Goal: Task Accomplishment & Management: Complete application form

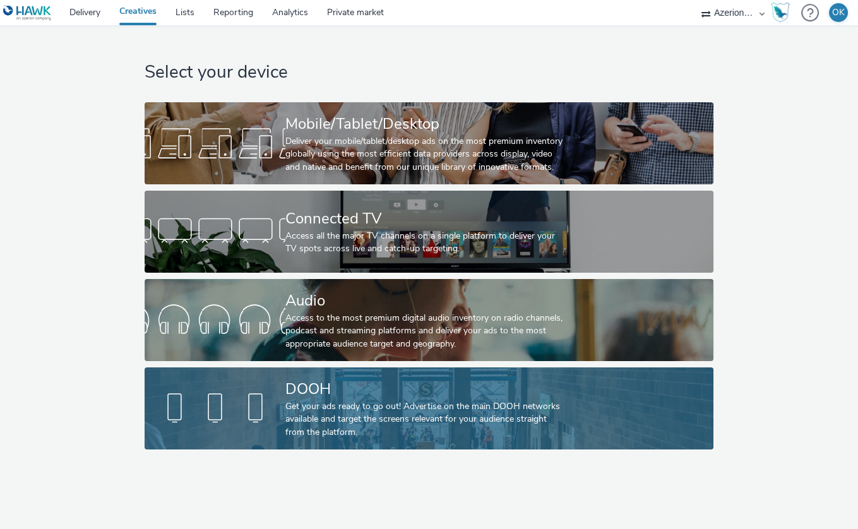
click at [328, 397] on div "DOOH" at bounding box center [426, 389] width 282 height 22
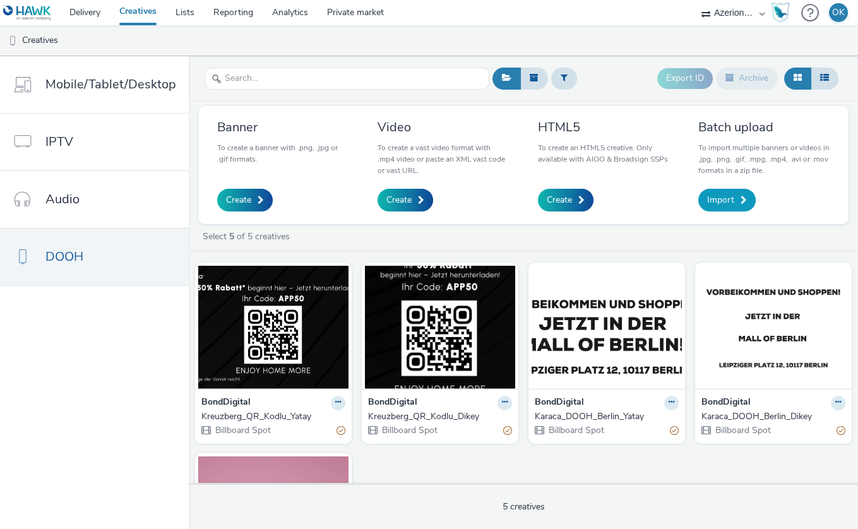
click at [721, 197] on span "Import" at bounding box center [720, 200] width 27 height 13
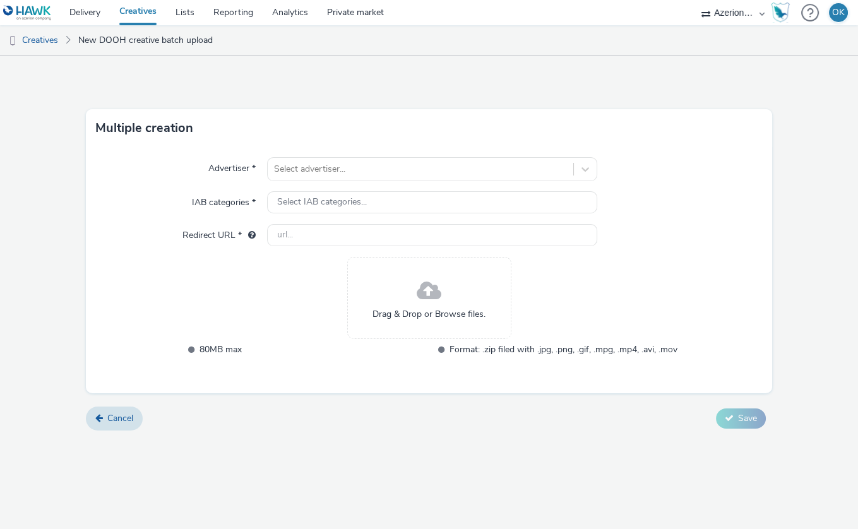
click at [432, 292] on span at bounding box center [429, 291] width 25 height 33
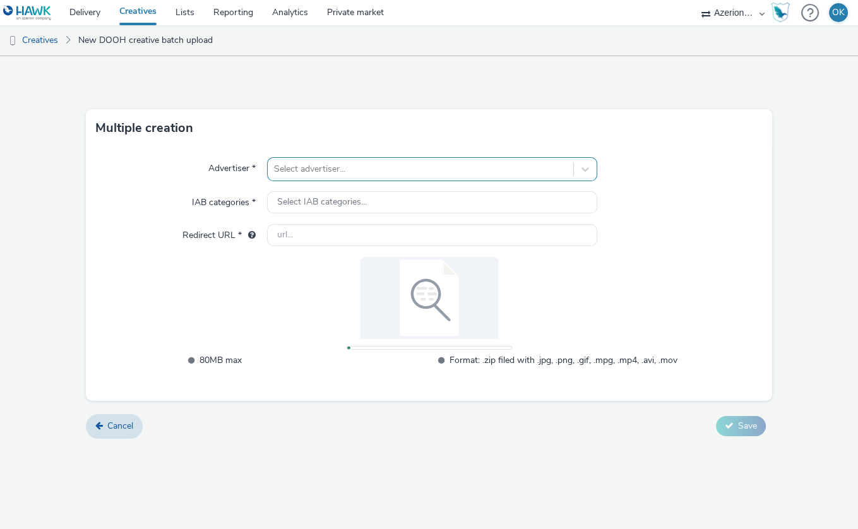
click at [312, 173] on div at bounding box center [420, 169] width 293 height 15
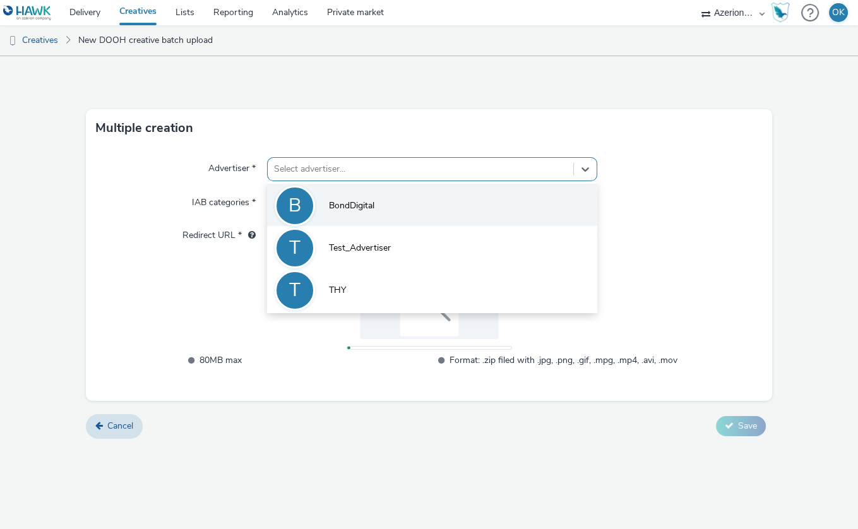
click at [317, 194] on li "B BondDigital" at bounding box center [432, 205] width 330 height 42
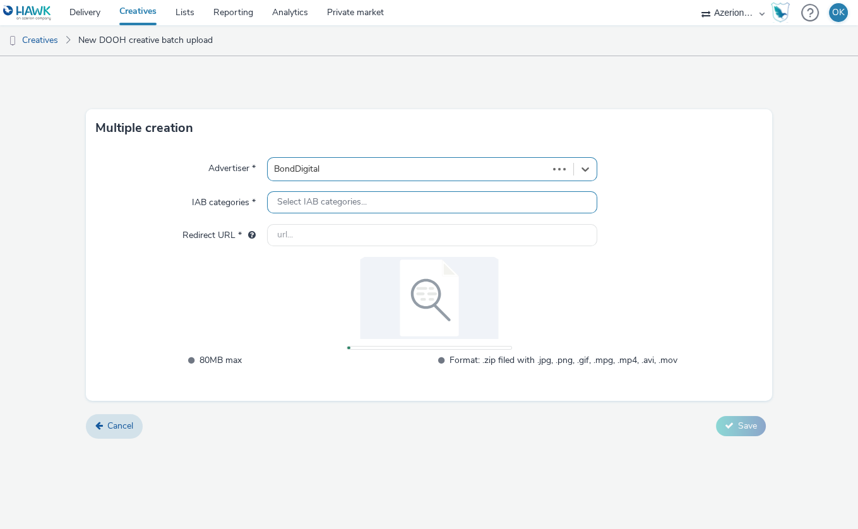
type input "[URL][DOMAIN_NAME]"
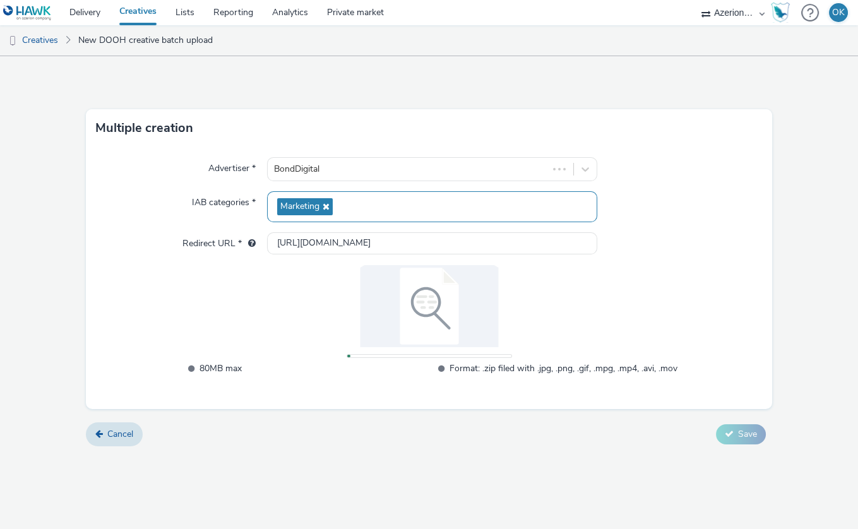
click at [319, 213] on span "Marketing" at bounding box center [305, 206] width 56 height 17
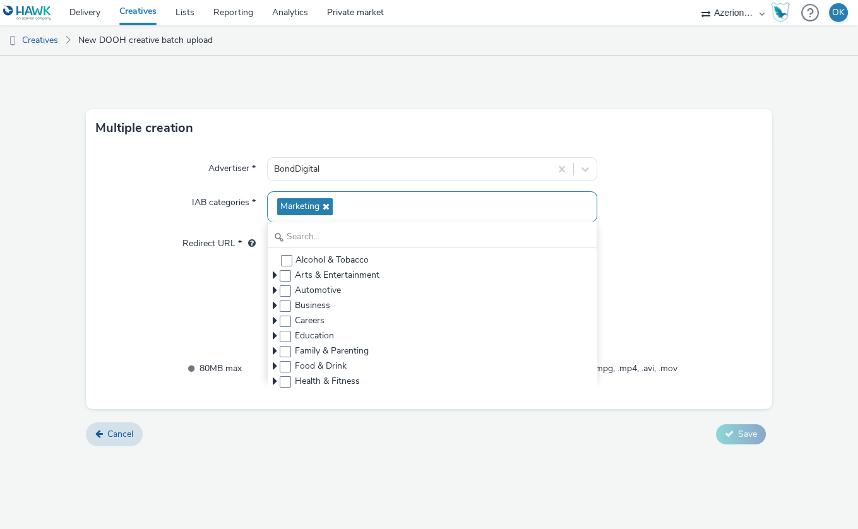
click at [327, 209] on icon at bounding box center [324, 206] width 10 height 9
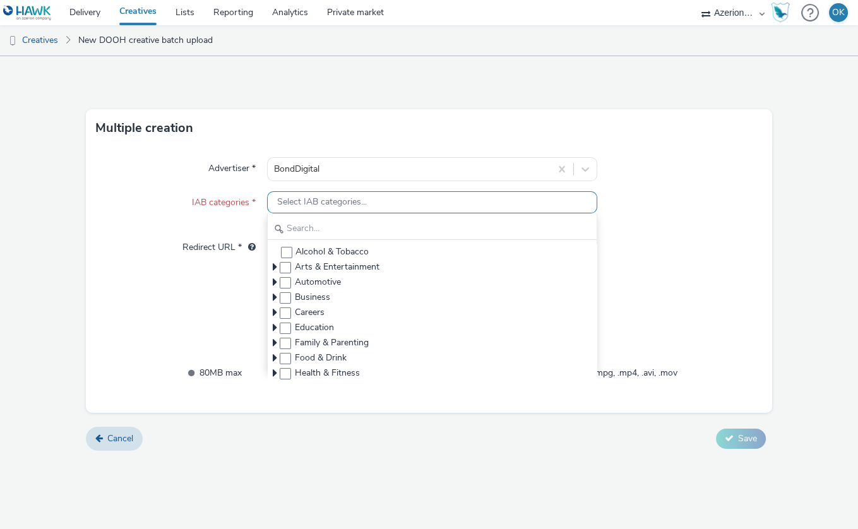
click at [328, 204] on span "Select IAB categories..." at bounding box center [322, 202] width 90 height 11
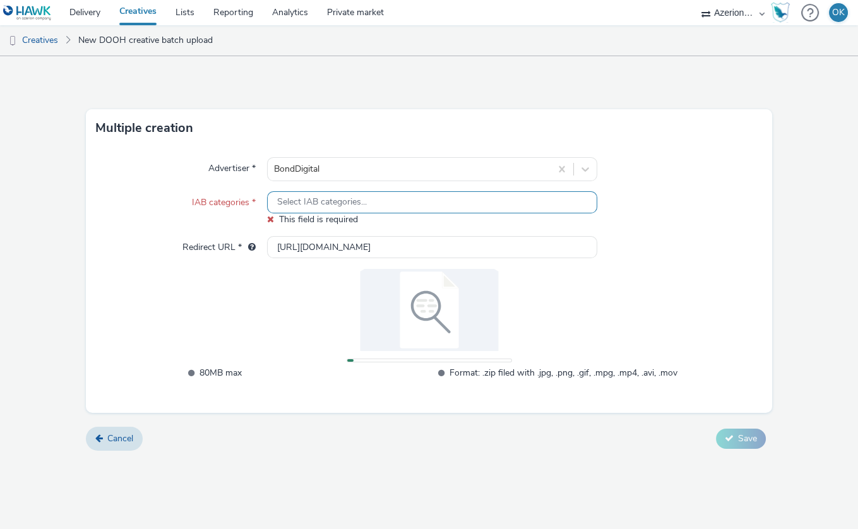
click at [328, 204] on span "Select IAB categories..." at bounding box center [322, 202] width 90 height 11
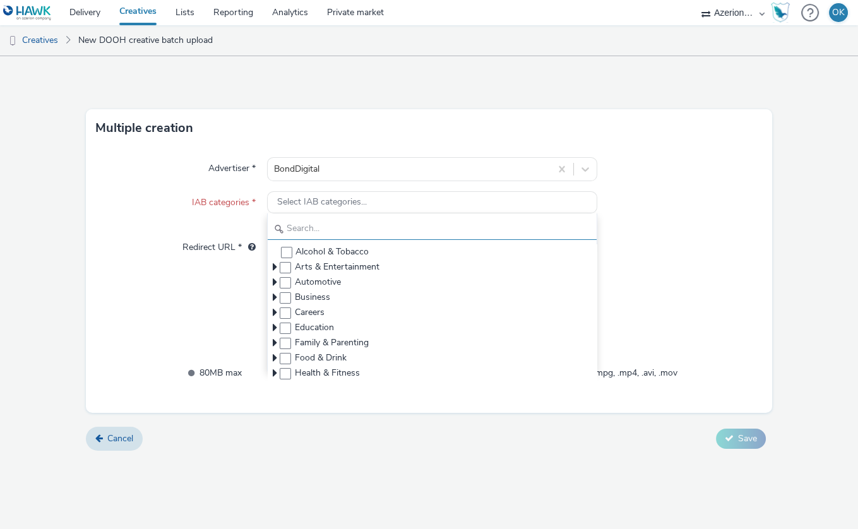
click at [322, 225] on input "text" at bounding box center [432, 229] width 329 height 22
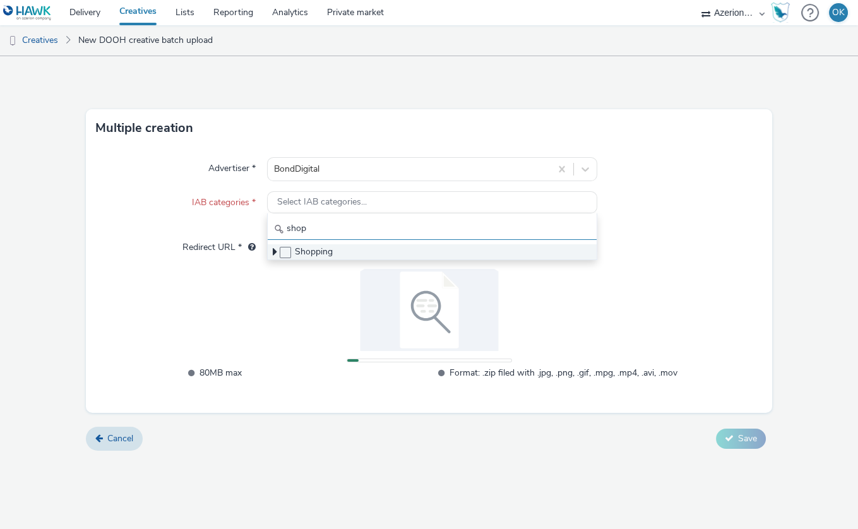
type input "shop"
click at [292, 255] on span "Shopping" at bounding box center [432, 251] width 329 height 15
click at [283, 258] on span "Shopping" at bounding box center [432, 251] width 329 height 15
click at [284, 254] on span at bounding box center [285, 252] width 11 height 11
checkbox input "true"
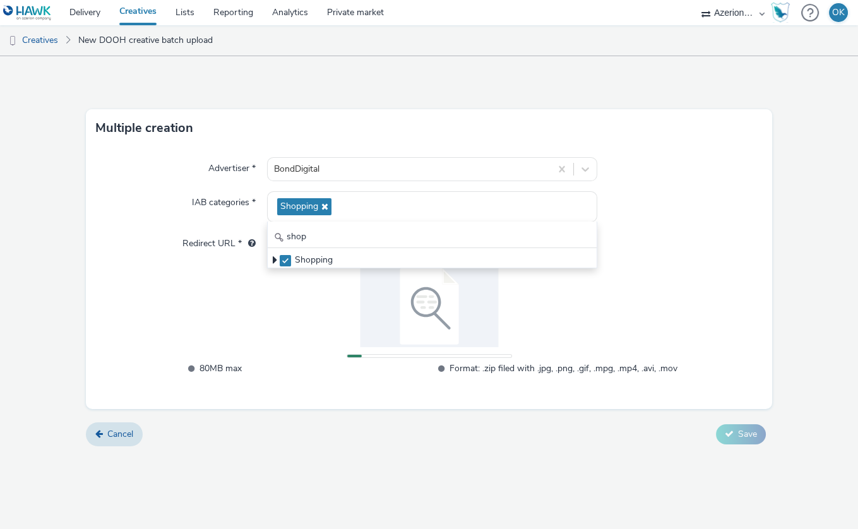
click at [278, 324] on div "80MB max Format: .zip filed with .jpg, .png, .gif, .mpg, .mp4, .avi, .mov" at bounding box center [429, 327] width 497 height 124
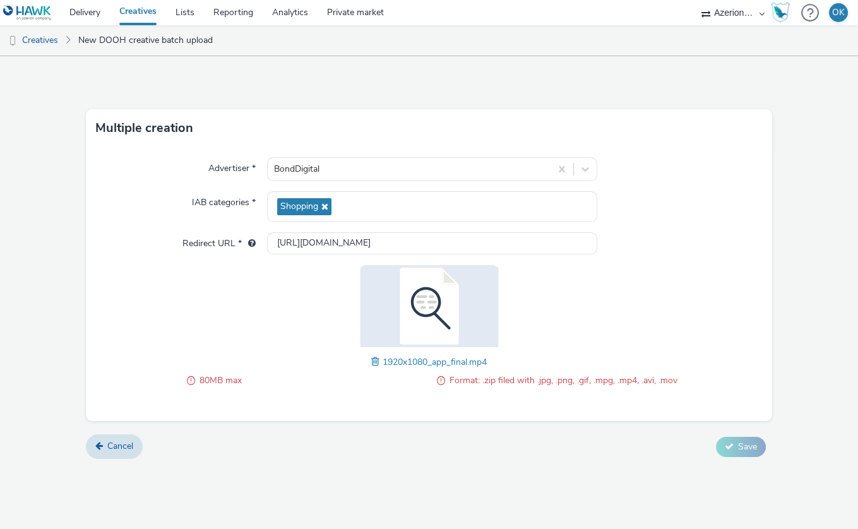
click at [461, 345] on img at bounding box center [429, 306] width 164 height 82
click at [201, 385] on span "80MB max" at bounding box center [313, 380] width 228 height 15
click at [466, 364] on span "1920x1080_app_final.mp4" at bounding box center [434, 362] width 104 height 12
click at [371, 365] on span at bounding box center [376, 362] width 11 height 14
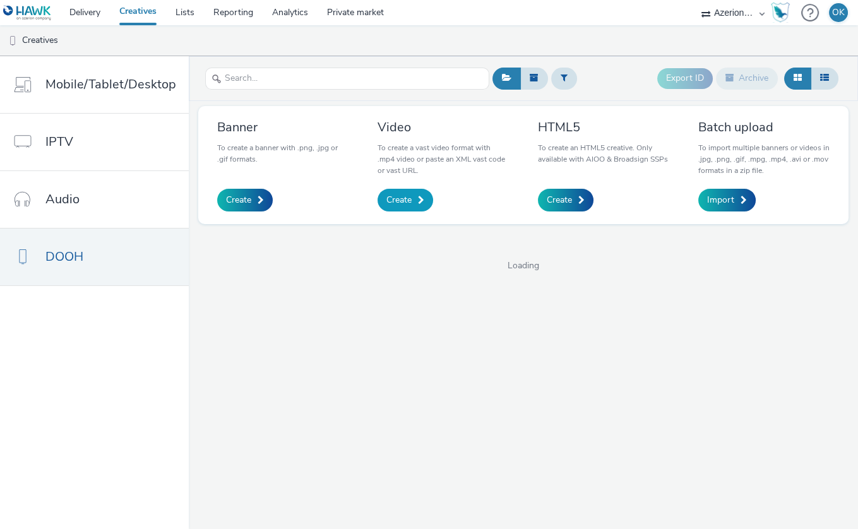
click at [397, 206] on link "Create" at bounding box center [405, 200] width 56 height 23
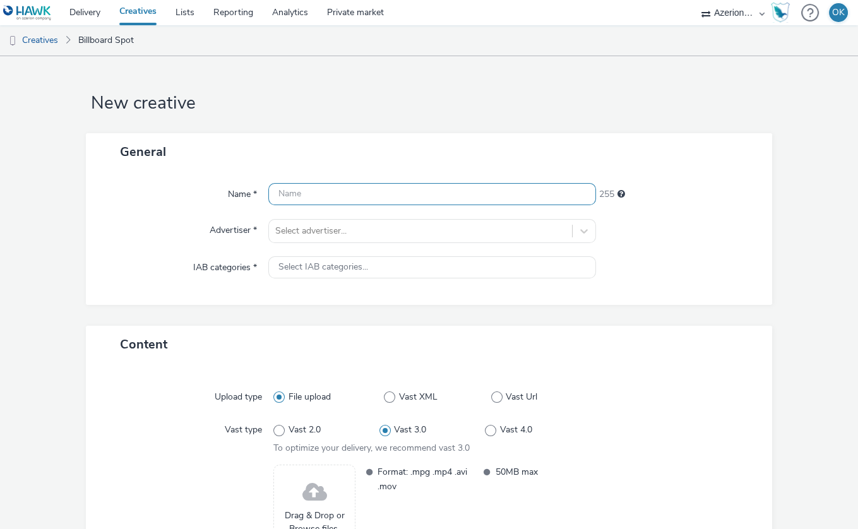
click at [355, 201] on input "text" at bounding box center [432, 194] width 328 height 22
click at [374, 198] on input "text" at bounding box center [432, 194] width 328 height 22
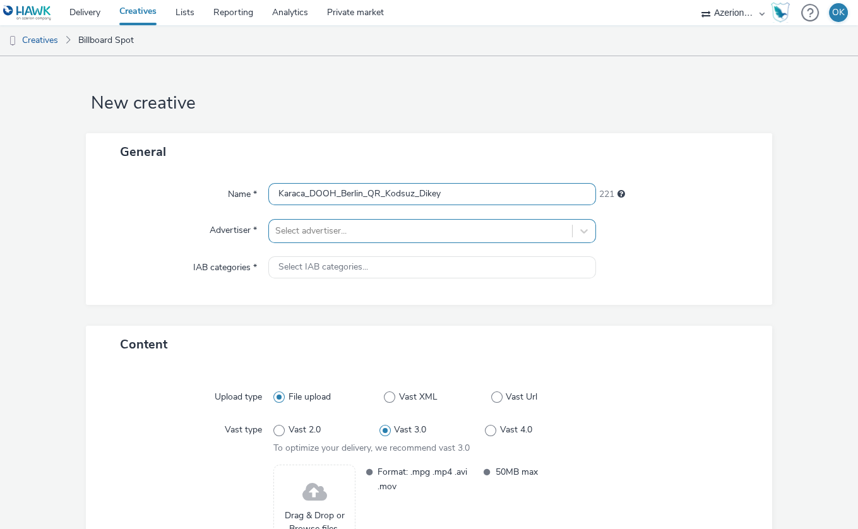
type input "Karaca_DOOH_Berlin_QR_Kodsuz_Dikey"
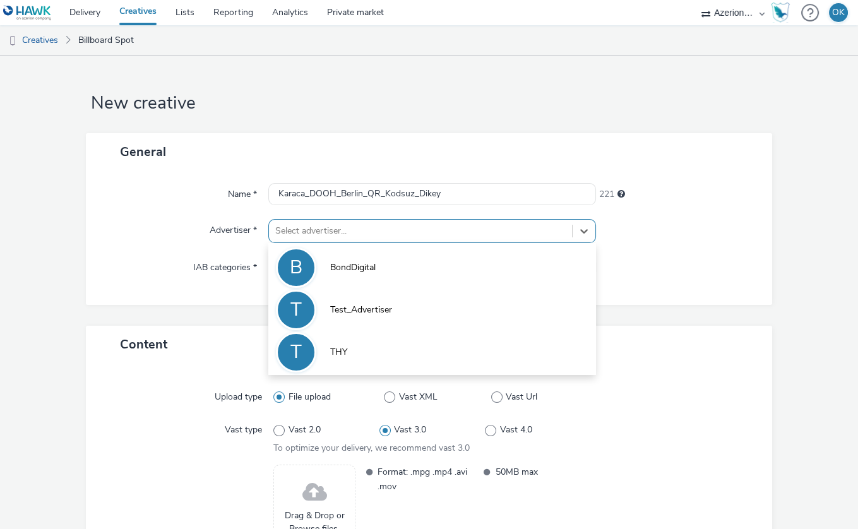
click at [359, 226] on div at bounding box center [420, 230] width 290 height 15
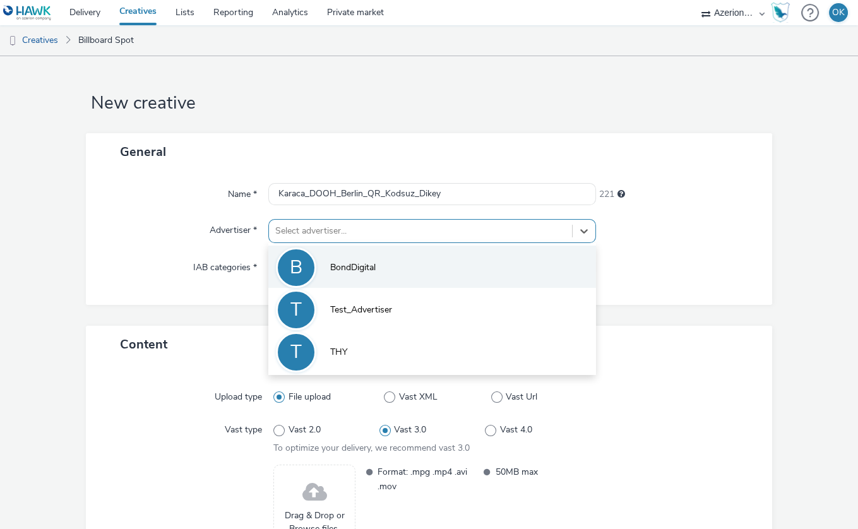
click at [348, 258] on li "B BondDigital" at bounding box center [432, 267] width 328 height 42
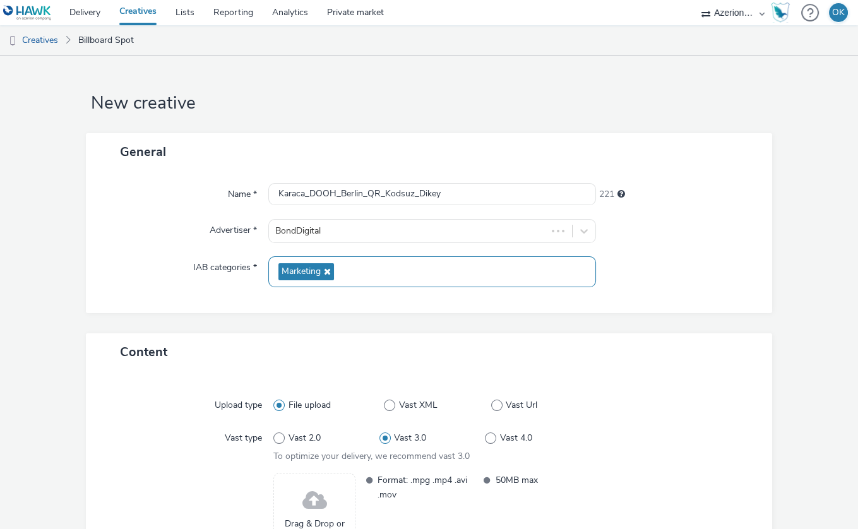
click at [357, 272] on div "Marketing" at bounding box center [432, 271] width 328 height 31
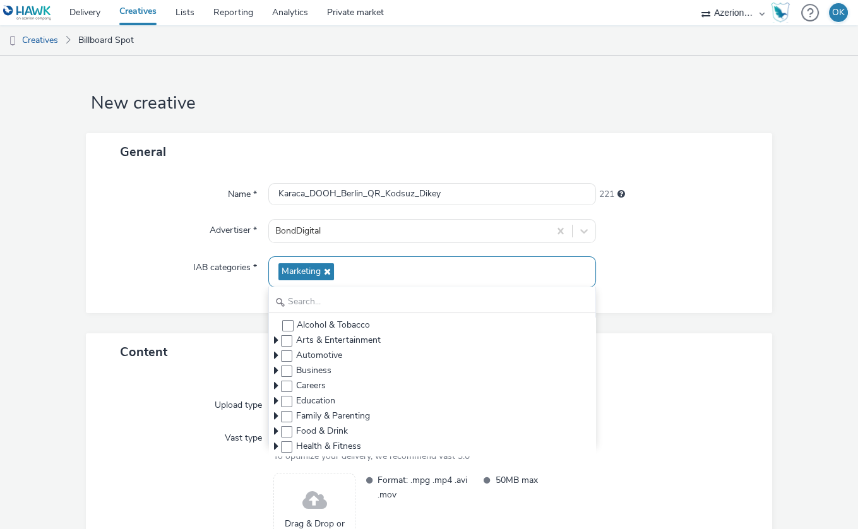
click at [332, 271] on span "Marketing" at bounding box center [306, 271] width 56 height 17
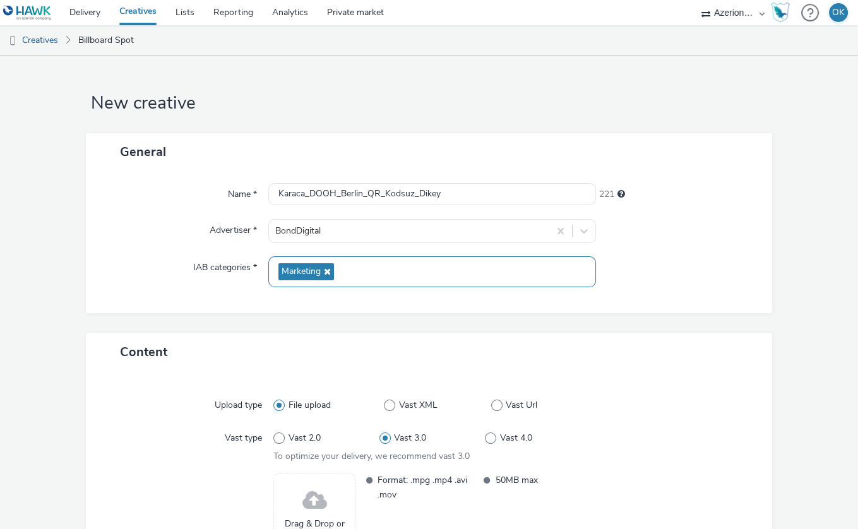
click at [331, 271] on span "Marketing" at bounding box center [306, 271] width 56 height 17
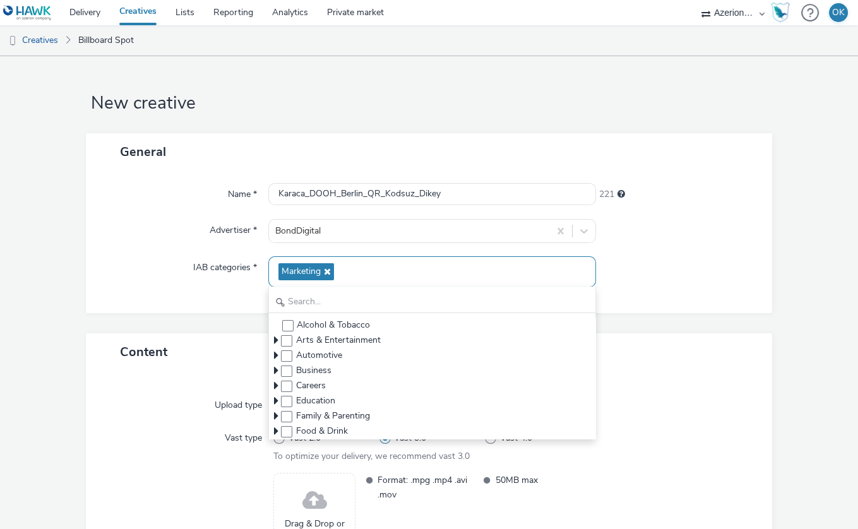
click at [330, 272] on icon at bounding box center [326, 271] width 10 height 9
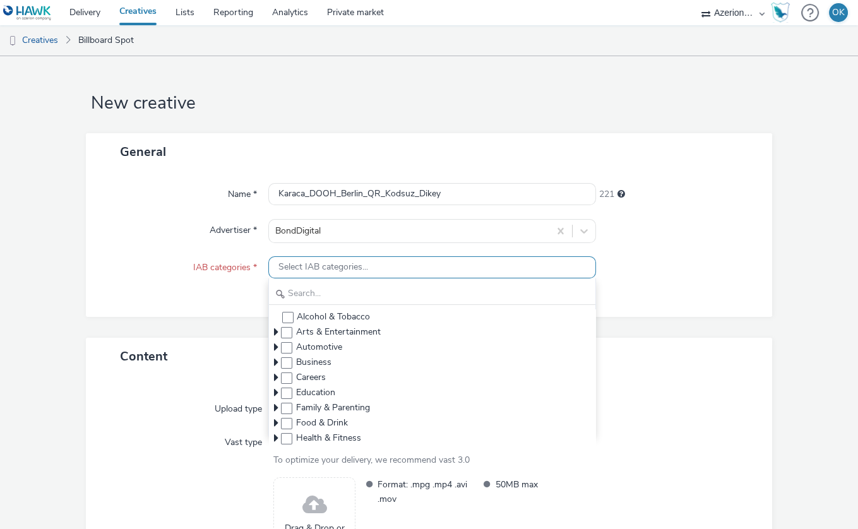
click at [330, 272] on span "Select IAB categories..." at bounding box center [323, 267] width 90 height 11
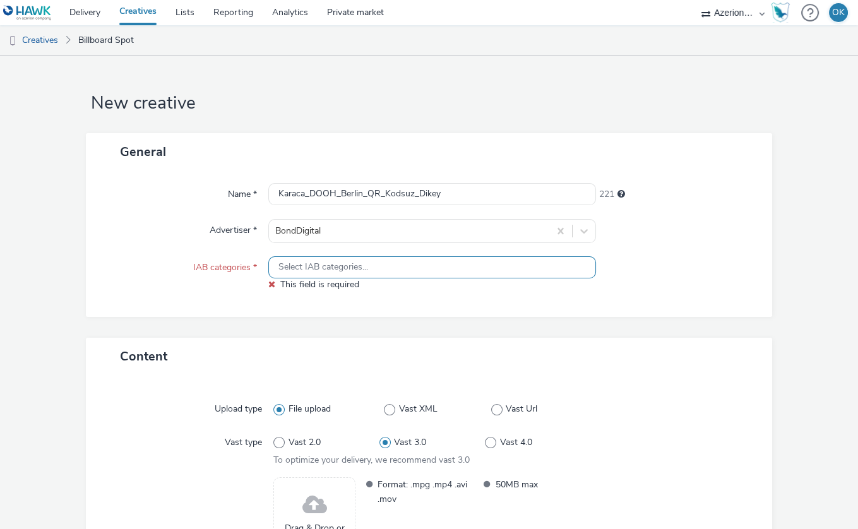
click at [330, 269] on span "Select IAB categories..." at bounding box center [323, 267] width 90 height 11
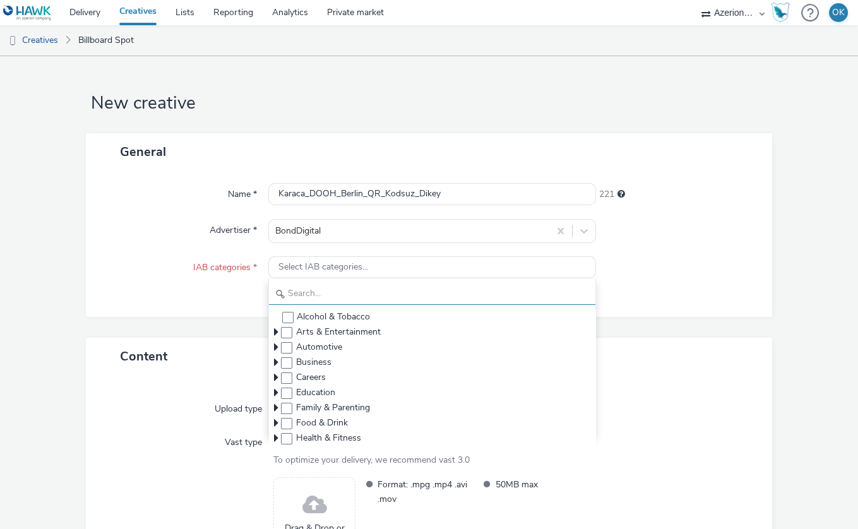
click at [321, 288] on input "text" at bounding box center [432, 294] width 326 height 22
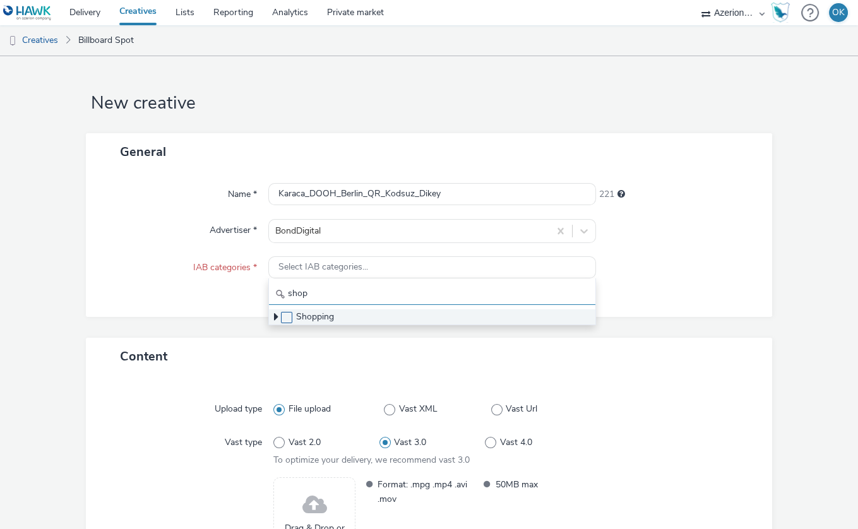
type input "shop"
click at [290, 320] on span at bounding box center [286, 317] width 11 height 11
checkbox input "true"
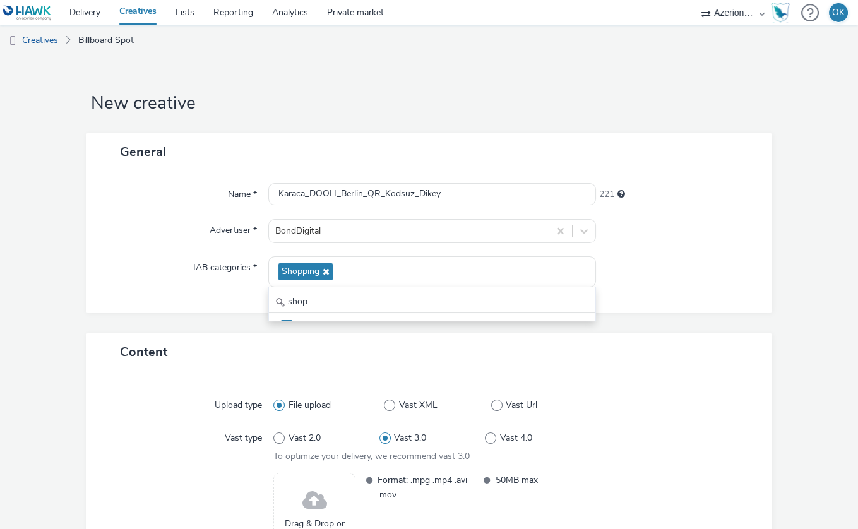
click at [151, 320] on div "General Name * Karaca_DOOH_Berlin_QR_Kodsuz_Dikey 221 Advertiser * BondDigital …" at bounding box center [429, 233] width 686 height 201
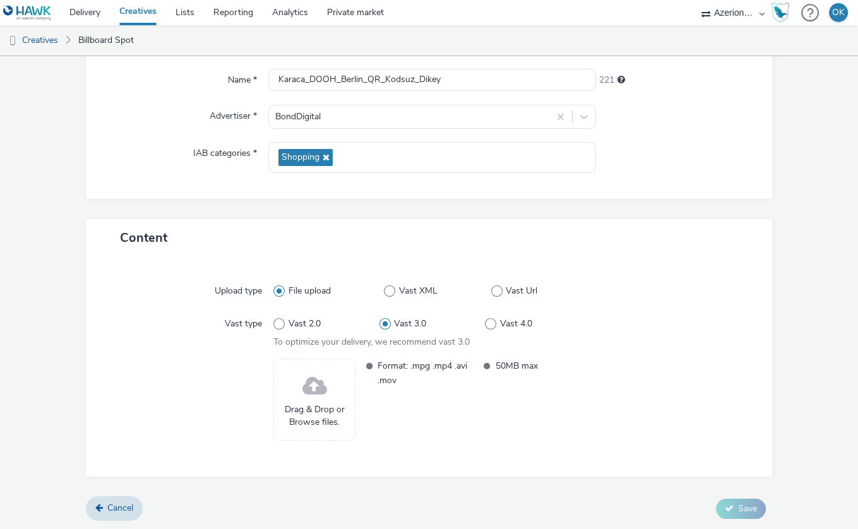
click at [315, 393] on span at bounding box center [314, 386] width 25 height 33
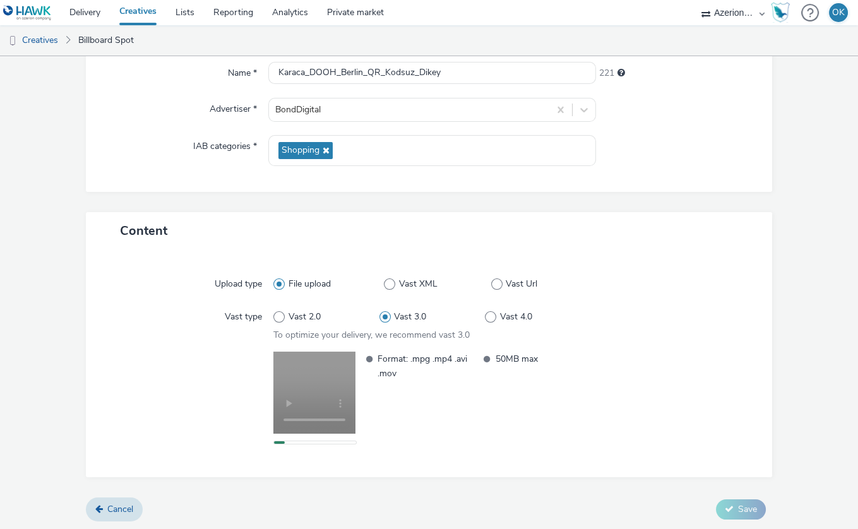
scroll to position [0, 0]
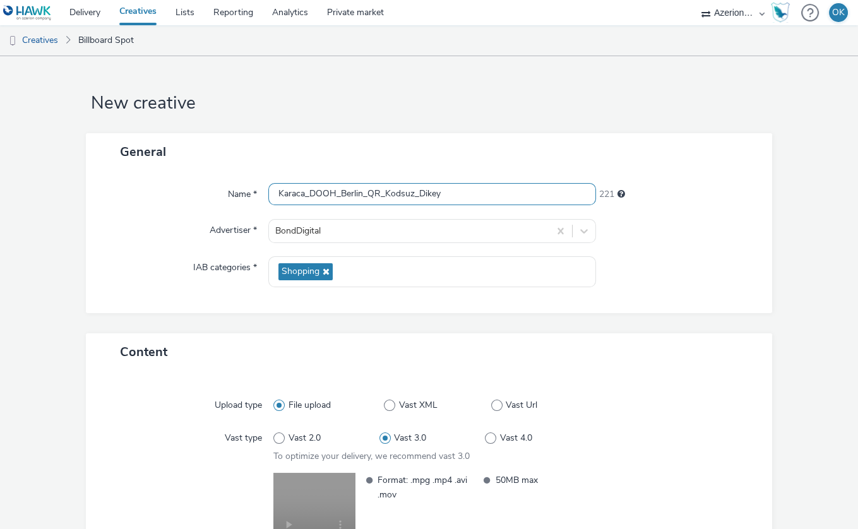
click at [476, 196] on input "Karaca_DOOH_Berlin_QR_Kodsuz_Dikey" at bounding box center [432, 194] width 328 height 22
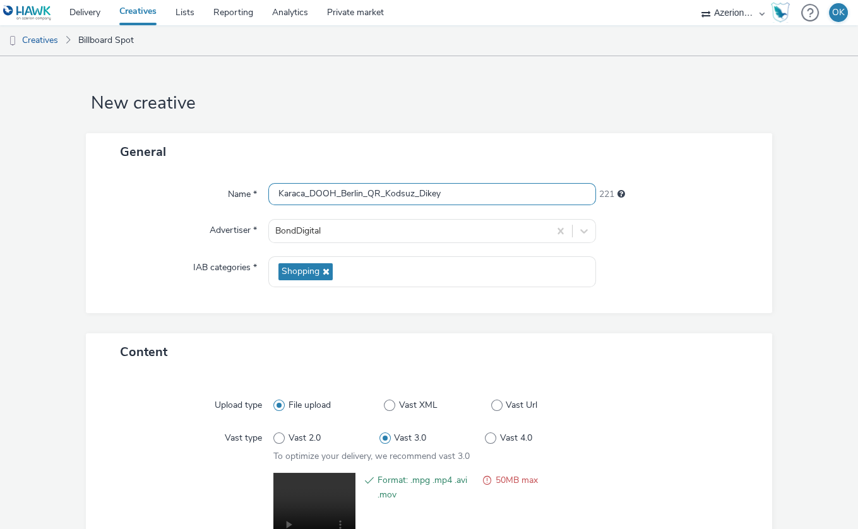
click at [456, 201] on input "Karaca_DOOH_Berlin_QR_Kodsuz_Dikey" at bounding box center [432, 194] width 328 height 22
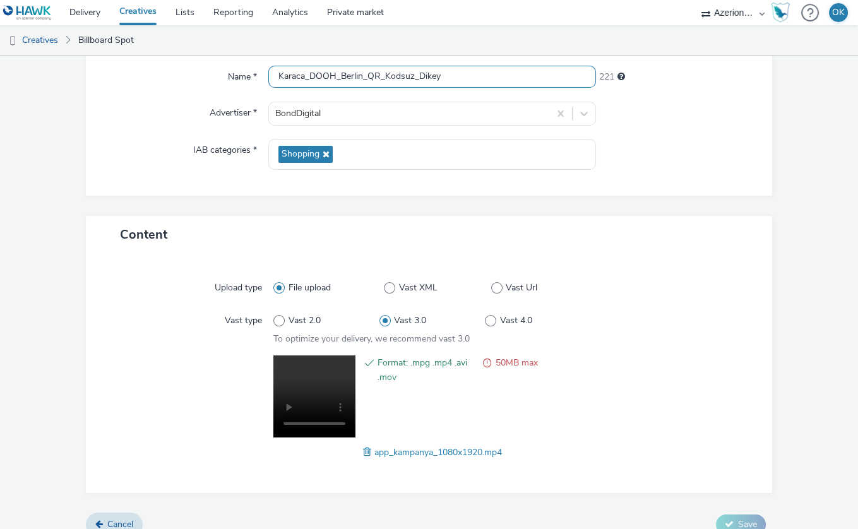
scroll to position [133, 0]
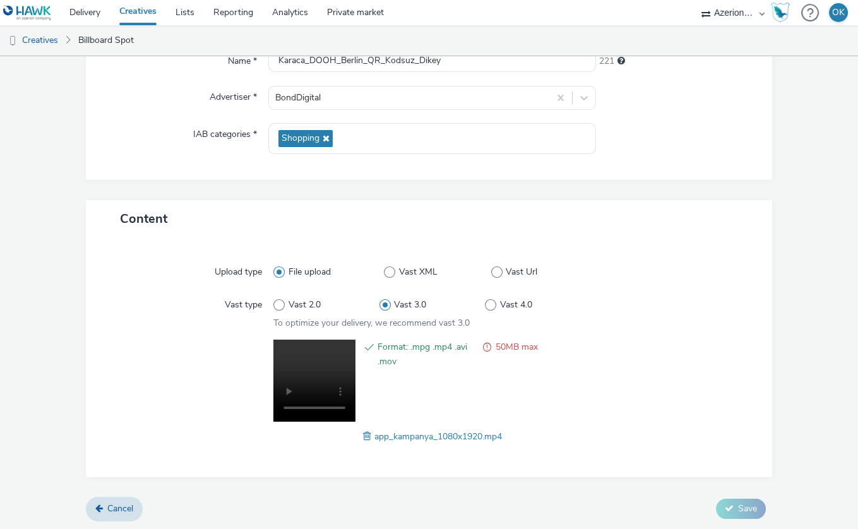
click at [530, 467] on div "Upload type File upload Vast XML Vast Url Vast type Vast 2.0 Vast 3.0 Vast 4.0 …" at bounding box center [429, 357] width 686 height 239
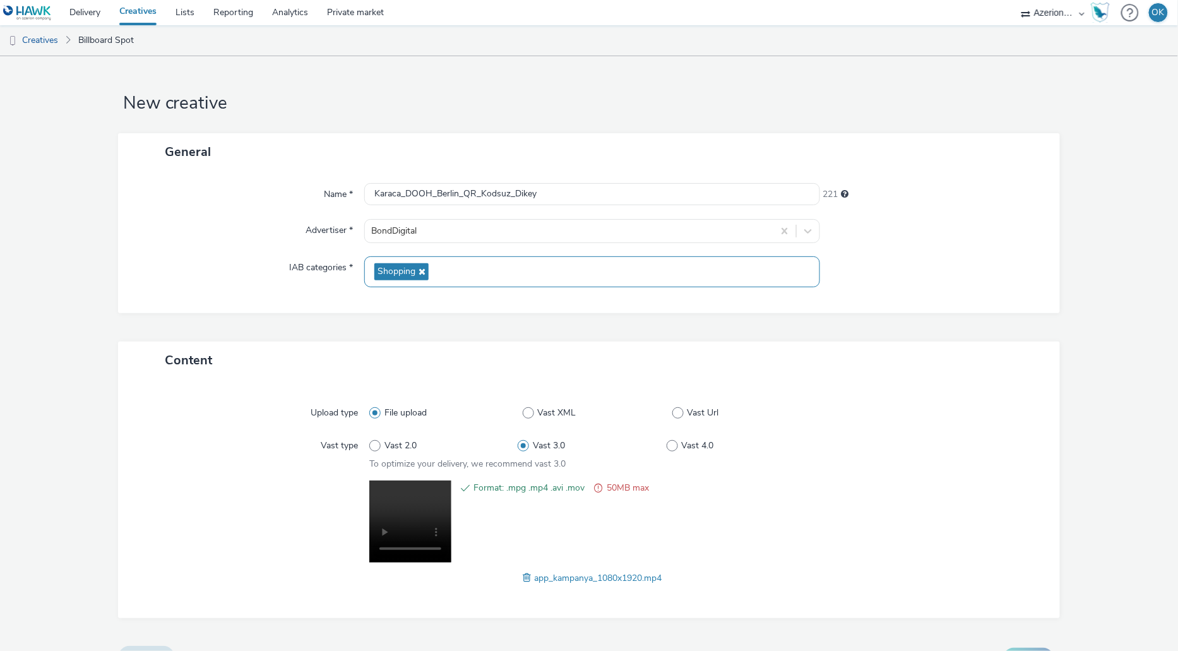
scroll to position [27, 0]
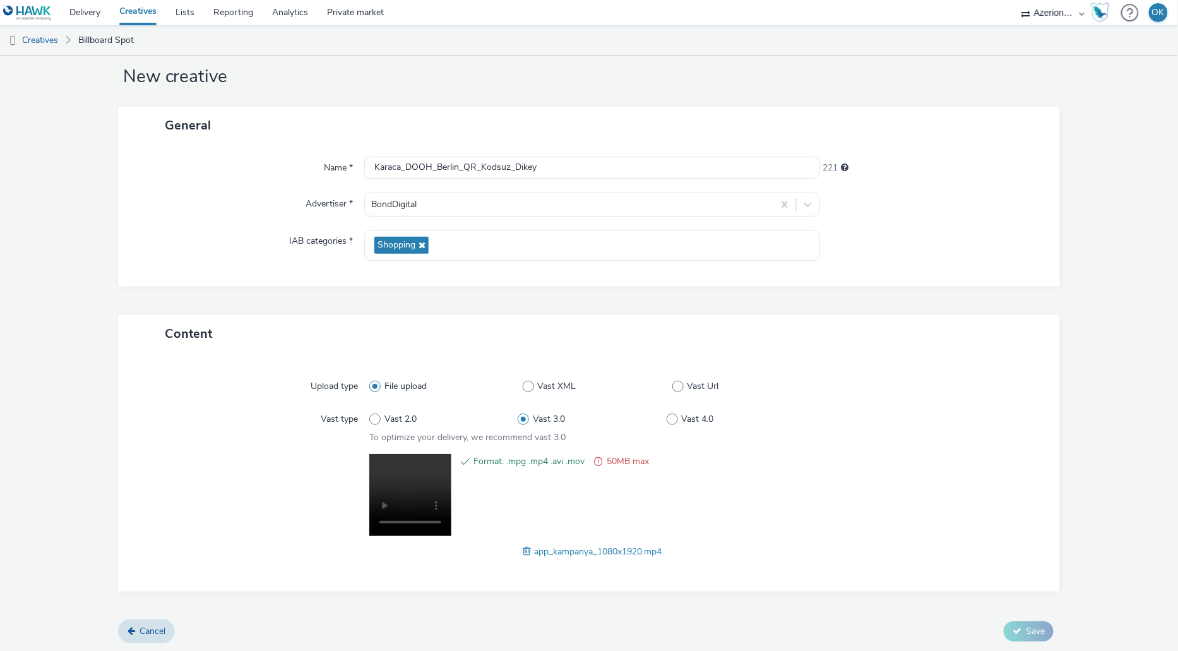
click at [528, 528] on span at bounding box center [528, 551] width 11 height 14
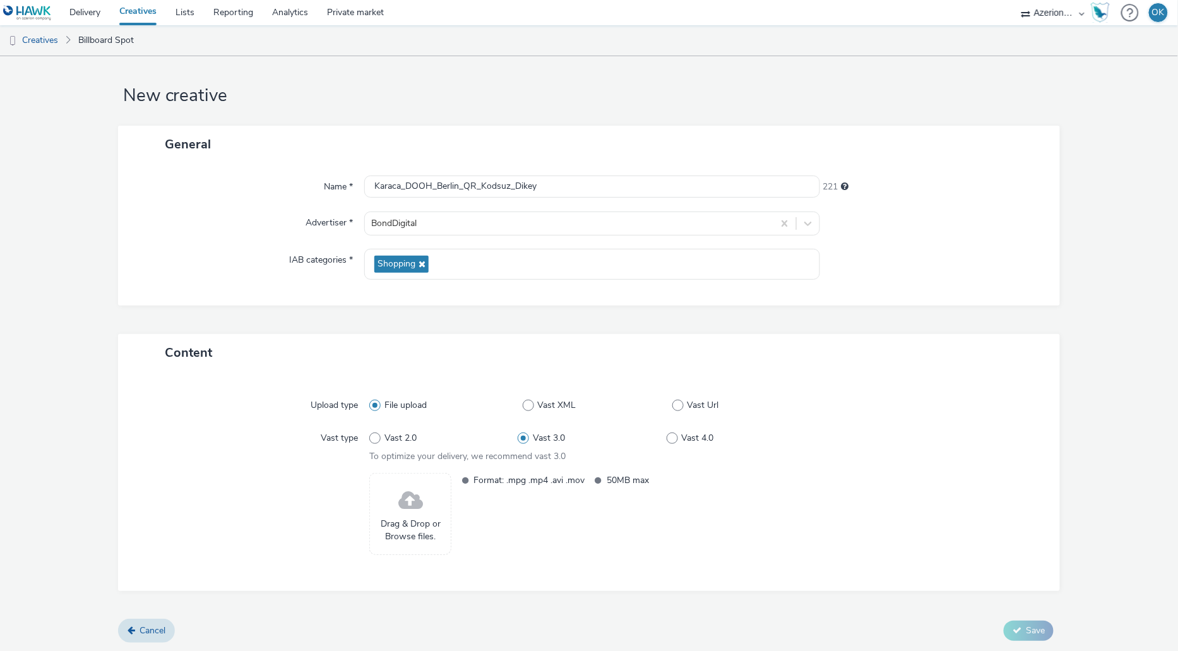
click at [425, 509] on div "Drag & Drop or Browse files." at bounding box center [410, 514] width 82 height 82
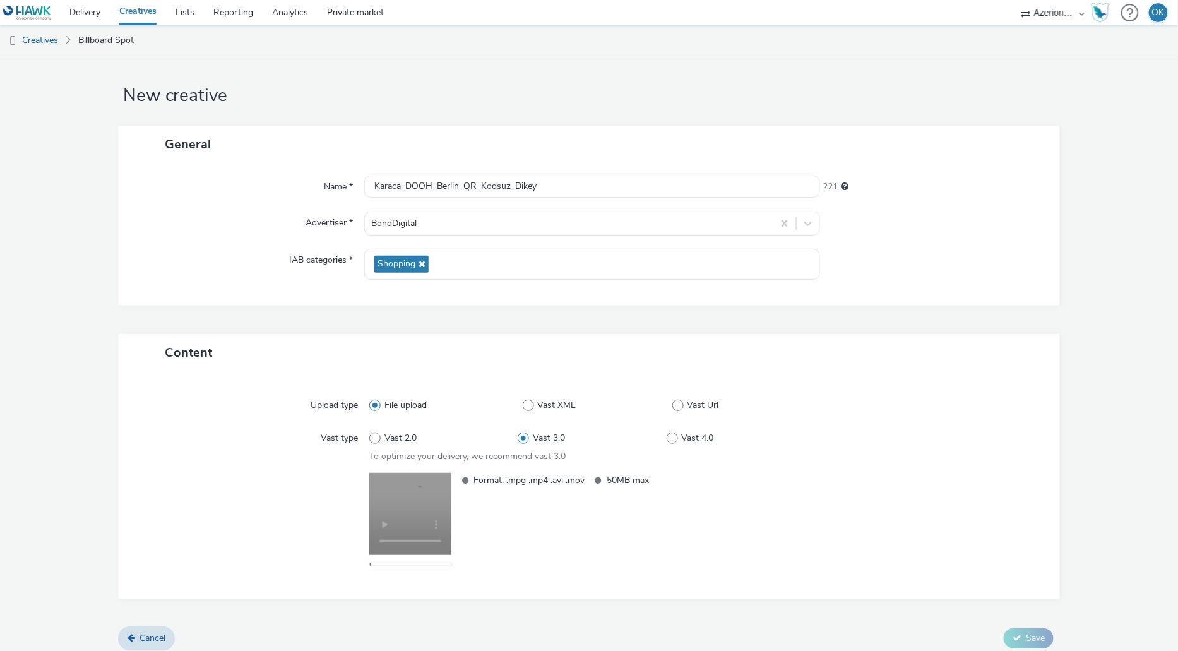
scroll to position [15, 0]
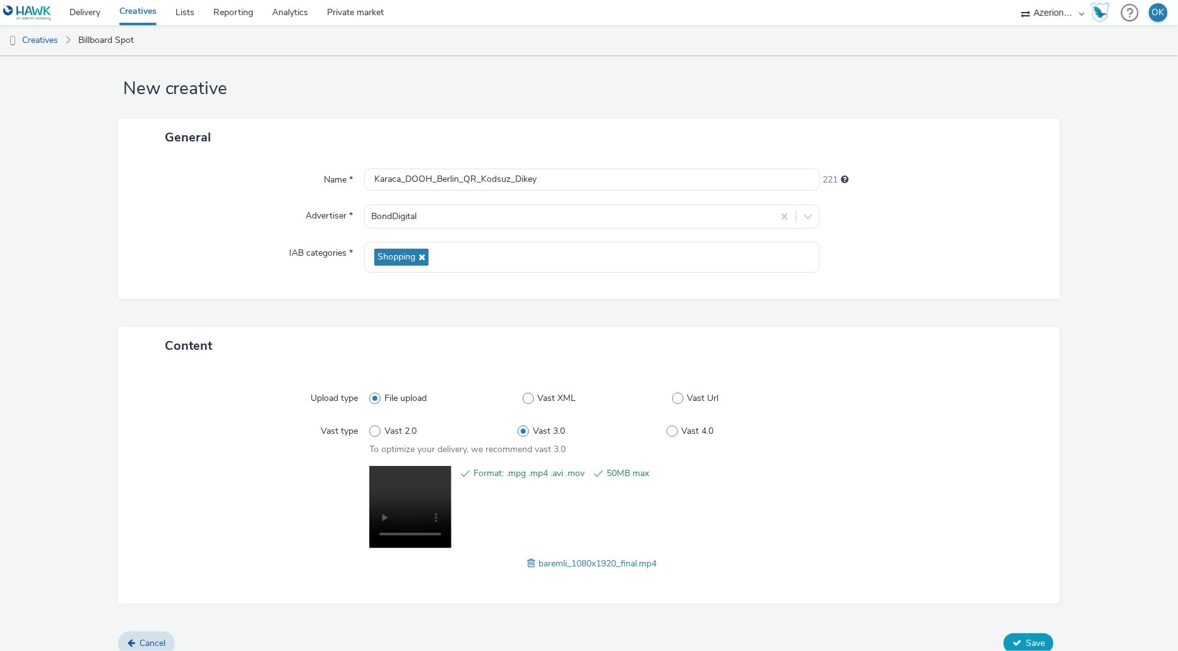
click at [857, 528] on span "Save" at bounding box center [1035, 643] width 19 height 12
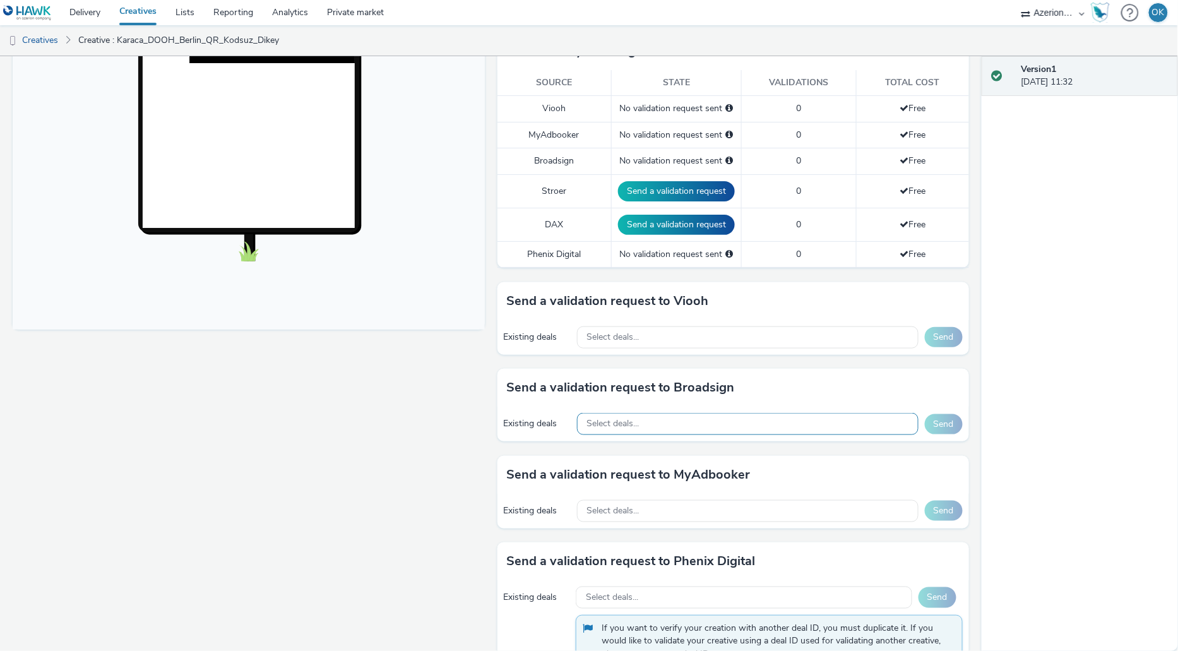
click at [649, 422] on div "Select deals..." at bounding box center [747, 424] width 341 height 22
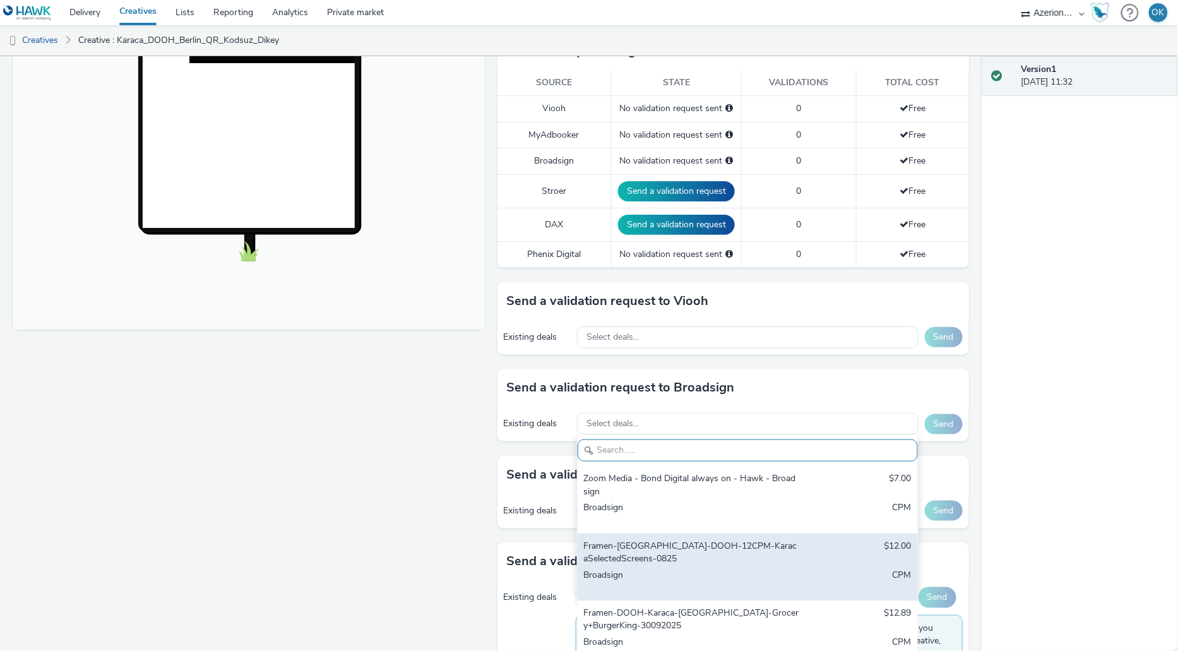
click at [714, 528] on div "Framen-[GEOGRAPHIC_DATA]-DOOH-12CPM-KaracaSelectedScreens-0825 $12.00 Broadsign…" at bounding box center [747, 567] width 340 height 68
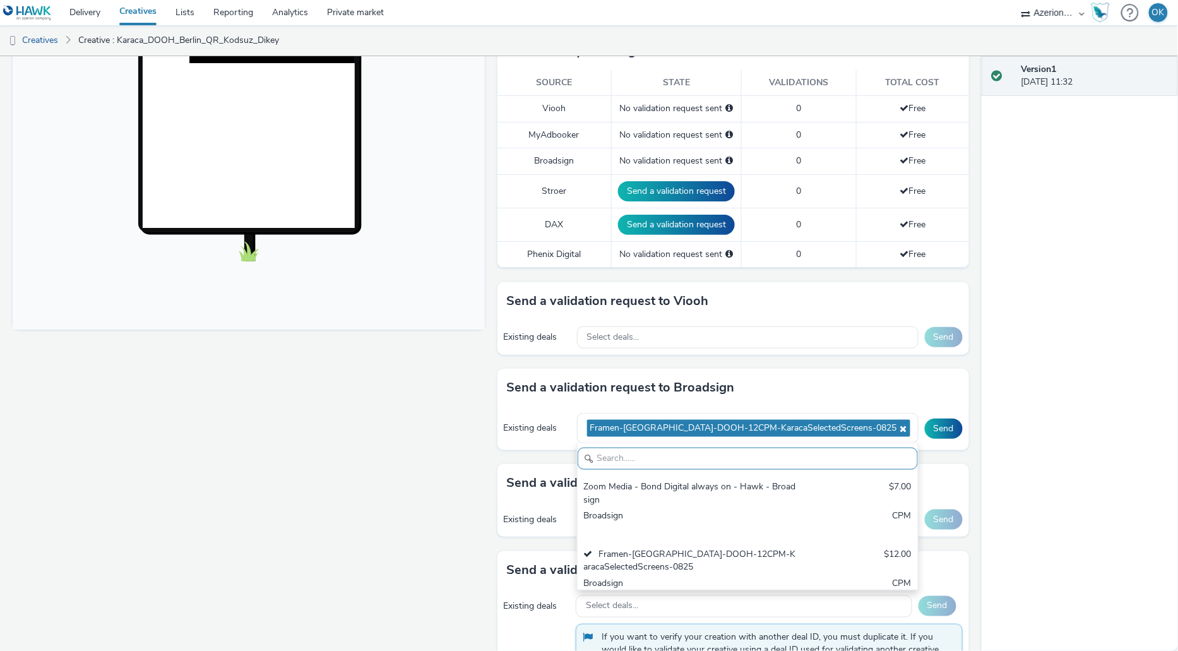
click at [857, 432] on div "Version 1 [DATE] 11:32" at bounding box center [1079, 353] width 196 height 595
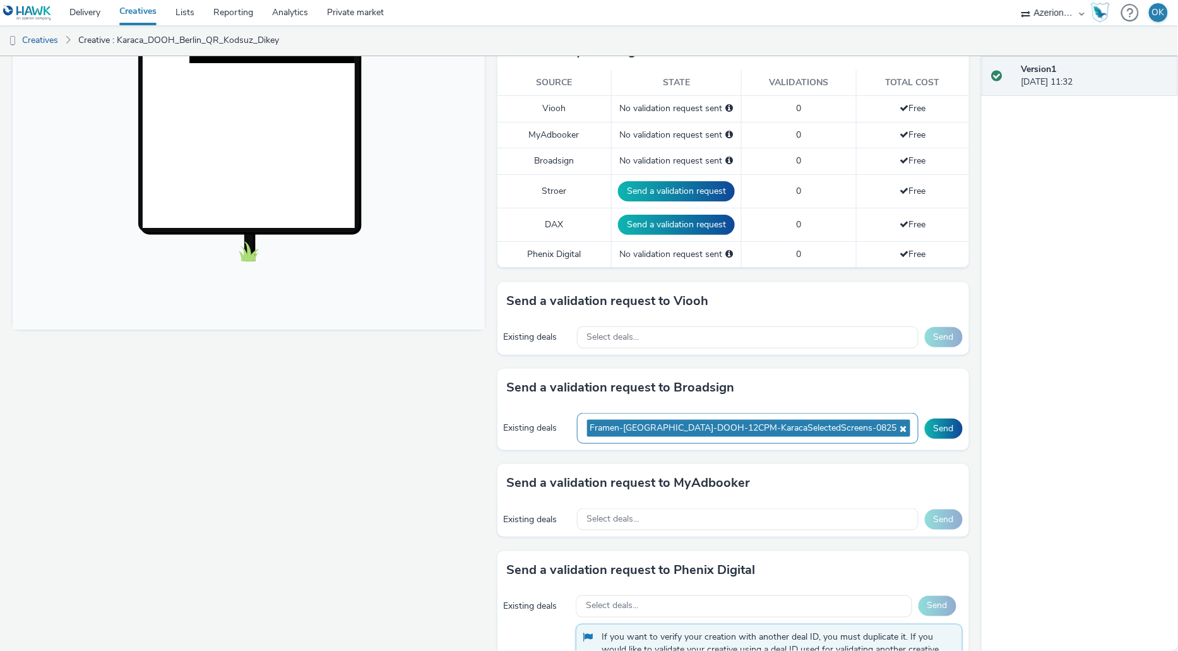
click at [857, 424] on icon at bounding box center [902, 428] width 10 height 9
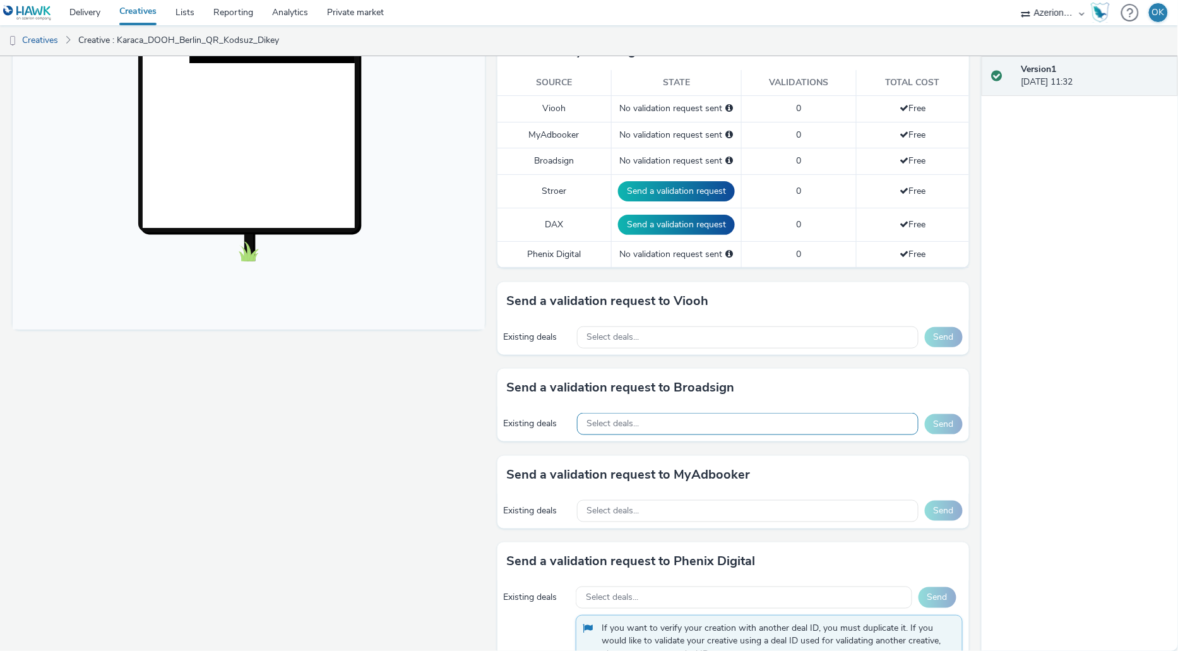
click at [825, 423] on div "Select deals..." at bounding box center [747, 424] width 341 height 22
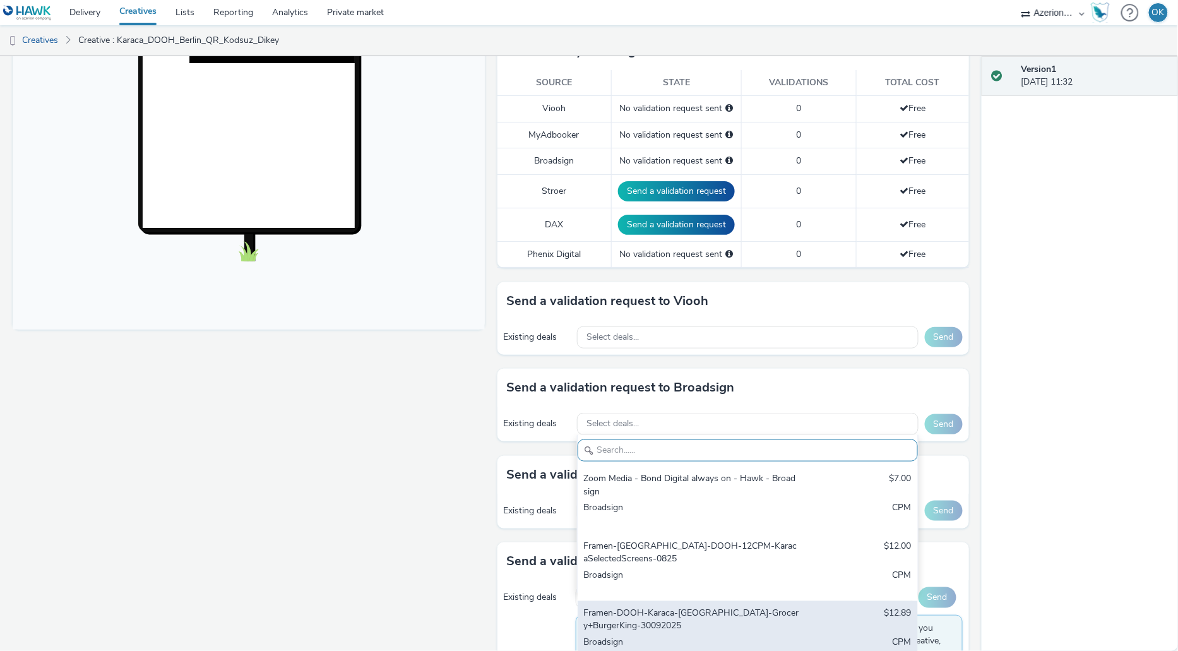
click at [780, 528] on div "Framen-DOOH-Karaca-[GEOGRAPHIC_DATA]-Grocery+BurgerKing-30092025" at bounding box center [692, 620] width 216 height 26
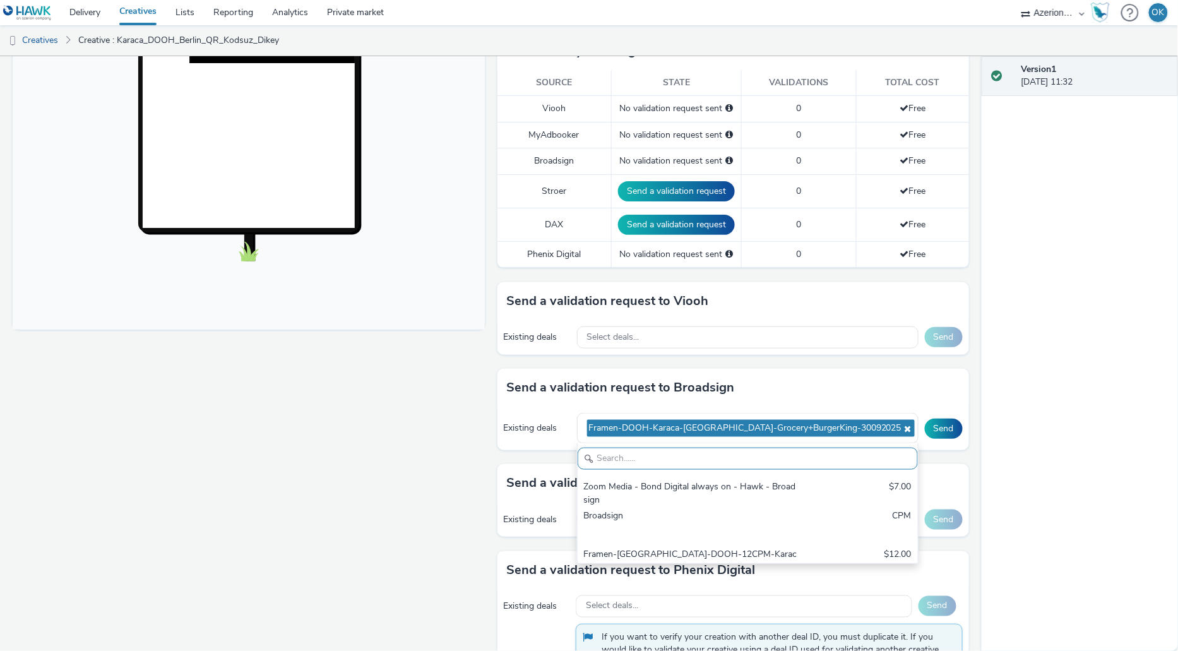
click at [857, 453] on div "Version 1 [DATE] 11:32" at bounding box center [1079, 353] width 196 height 595
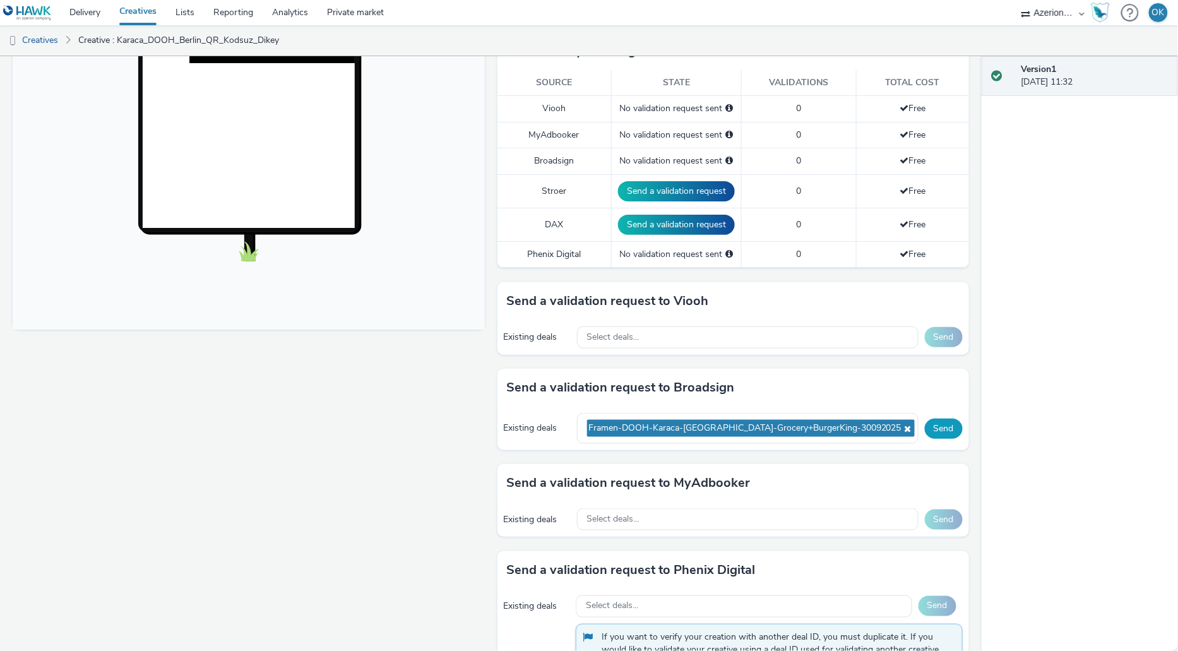
click at [857, 431] on button "Send" at bounding box center [944, 428] width 38 height 20
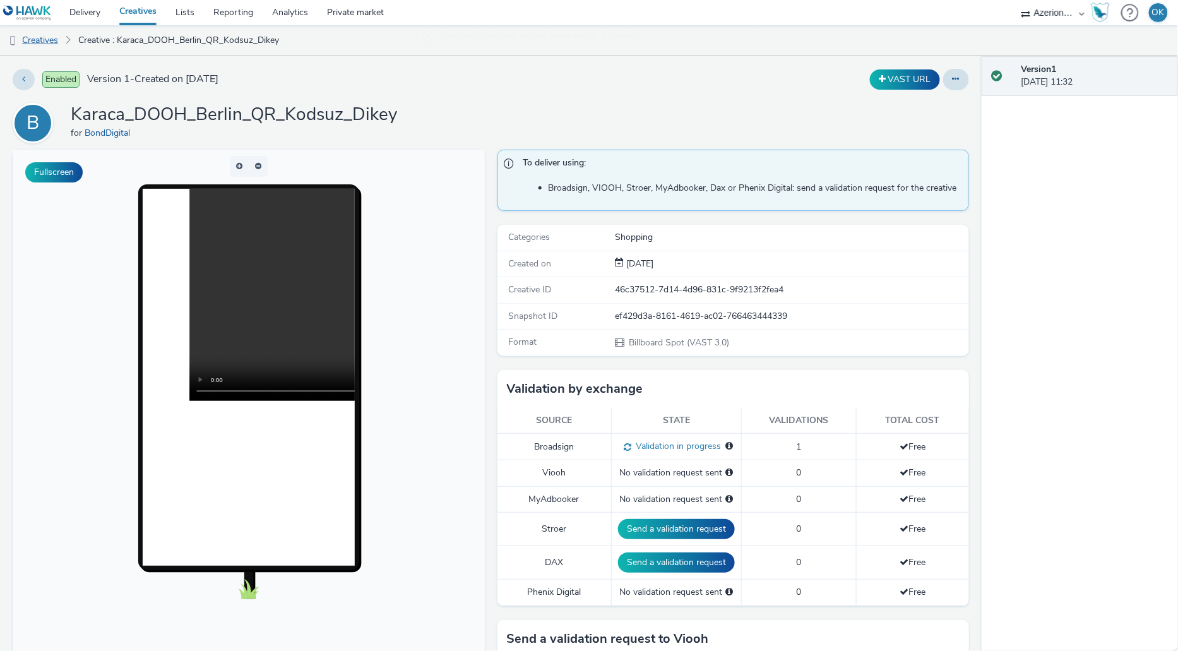
click at [39, 45] on link "Creatives" at bounding box center [32, 40] width 64 height 30
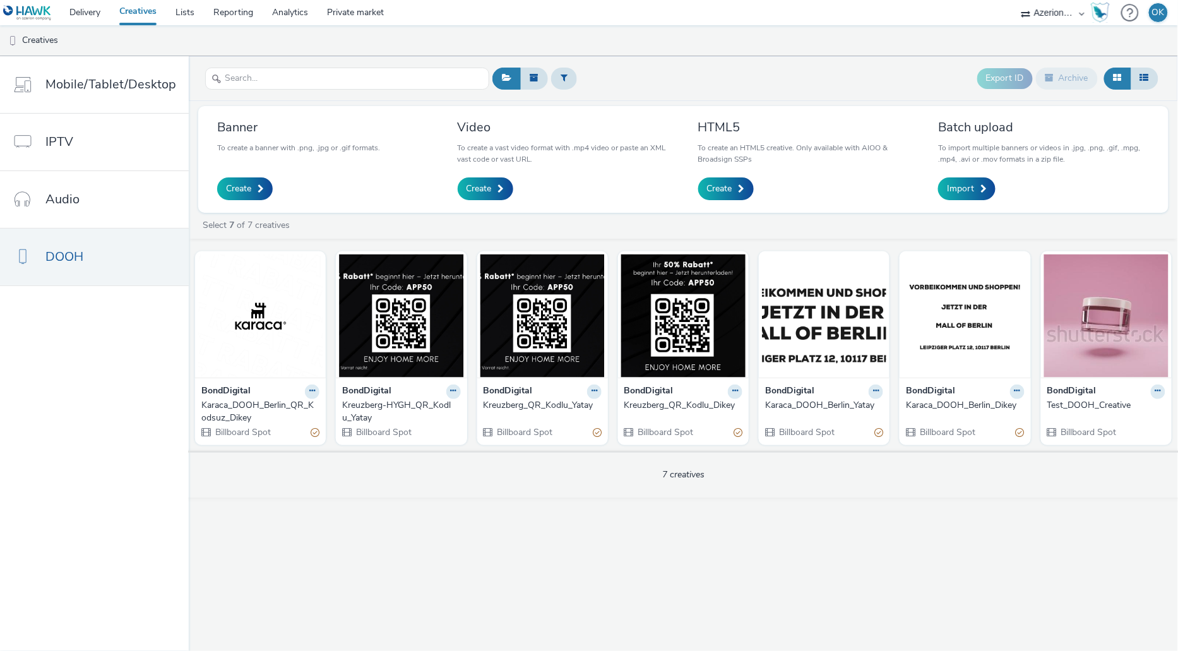
click at [364, 405] on div "Kreuzberg-HYGH_QR_Kodlu_Yatay" at bounding box center [398, 412] width 113 height 26
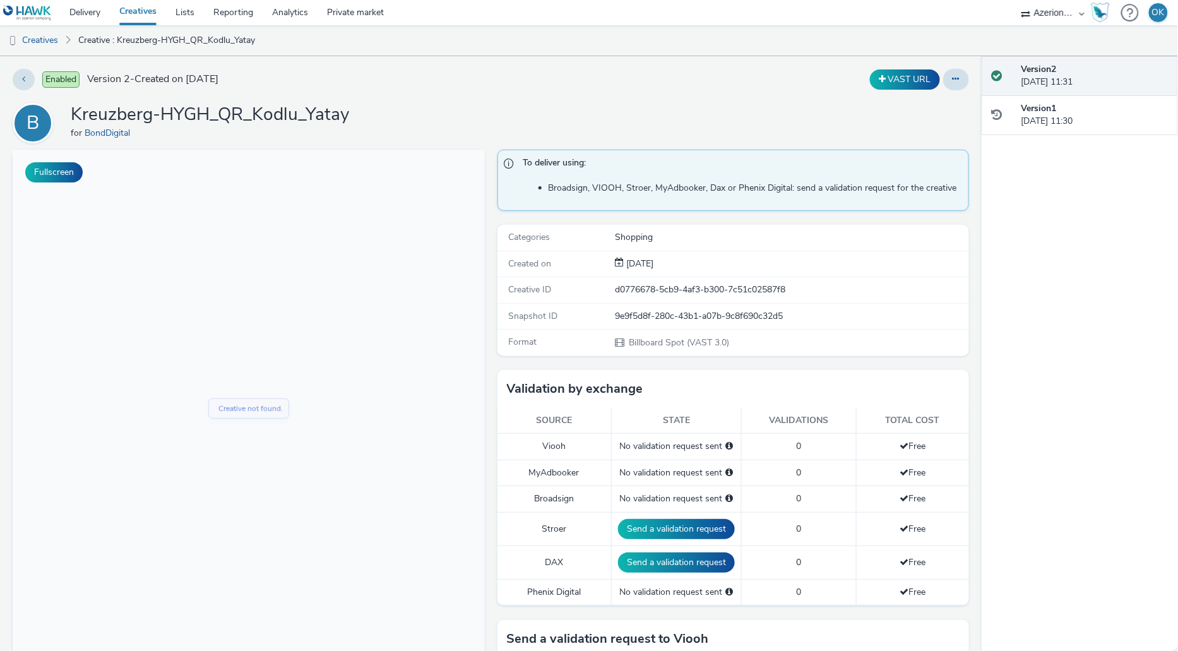
click at [268, 108] on h1 "Kreuzberg-HYGH_QR_Kodlu_Yatay" at bounding box center [210, 115] width 278 height 24
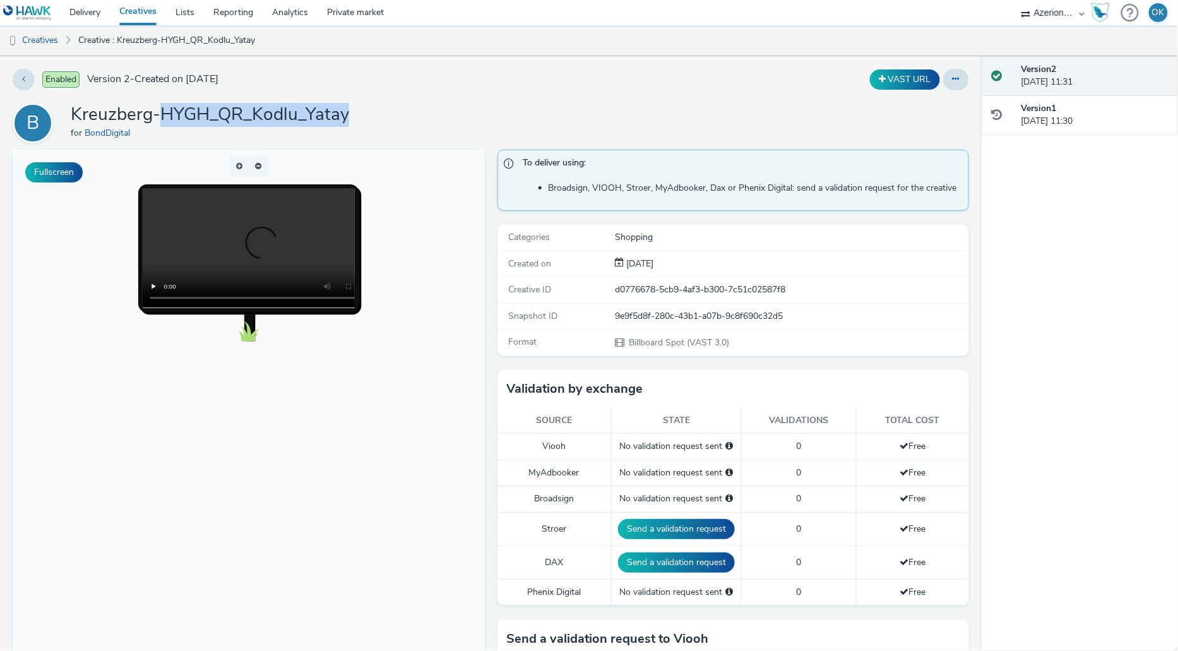
click at [268, 108] on h1 "Kreuzberg-HYGH_QR_Kodlu_Yatay" at bounding box center [210, 115] width 278 height 24
copy h1 "Kreuzberg-HYGH_QR_Kodlu_Yatay"
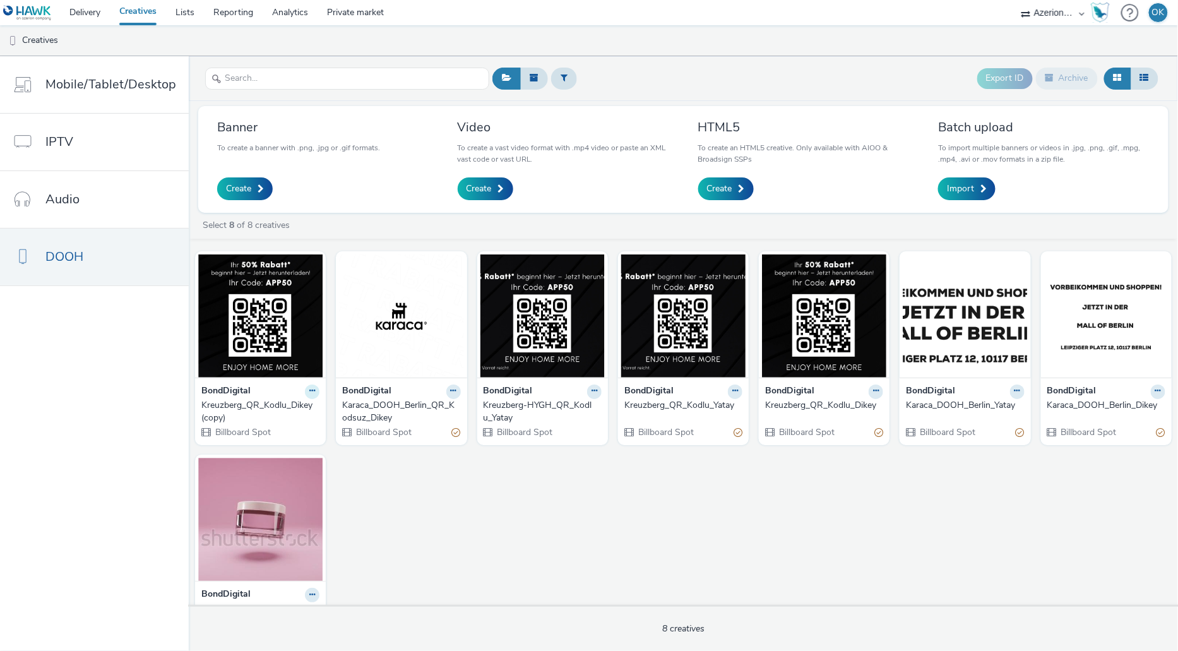
click at [309, 389] on icon at bounding box center [312, 391] width 6 height 8
click at [444, 484] on div "BondDigital Kreuzberg_QR_Kodlu_Dikey (copy) Billboard Spot BondDigital Karaca_D…" at bounding box center [683, 443] width 989 height 396
click at [455, 394] on button at bounding box center [453, 391] width 15 height 15
click at [425, 420] on link "Edit" at bounding box center [413, 413] width 95 height 25
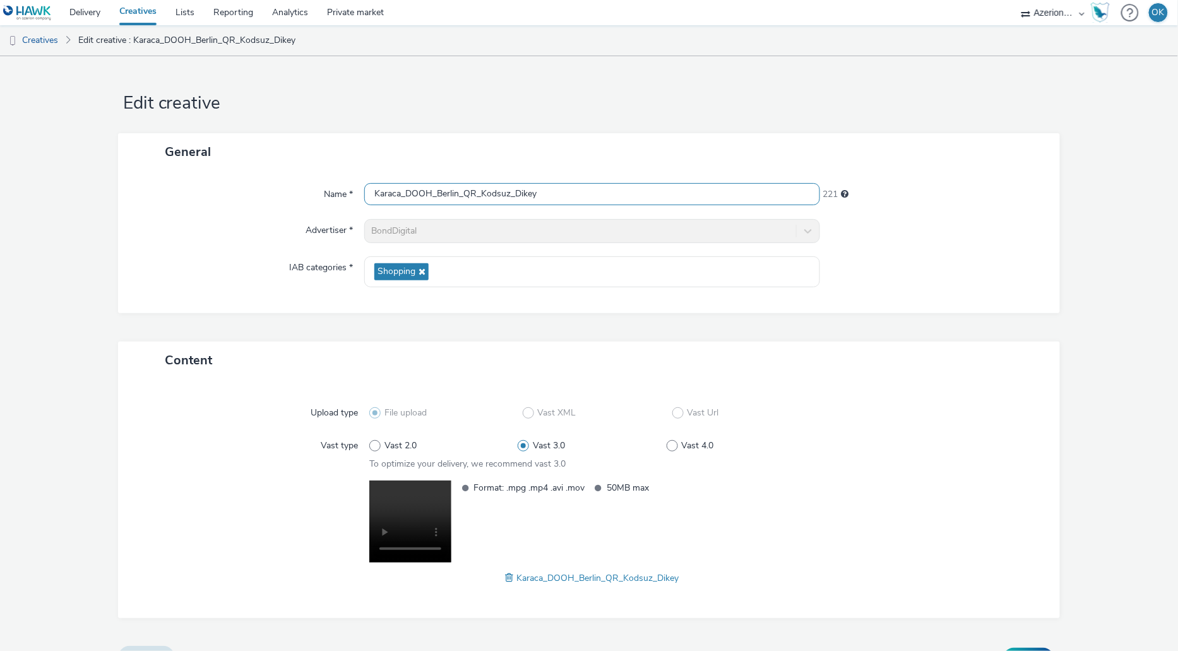
click at [475, 189] on input "Karaca_DOOH_Berlin_QR_Kodsuz_Dikey" at bounding box center [591, 194] width 455 height 22
paste input "reuzberg-HYGH_QR_Kodlu_Yata"
click at [483, 192] on input "Kreuzberg-HYGH_QR_Kodlu_Yatay" at bounding box center [591, 194] width 455 height 22
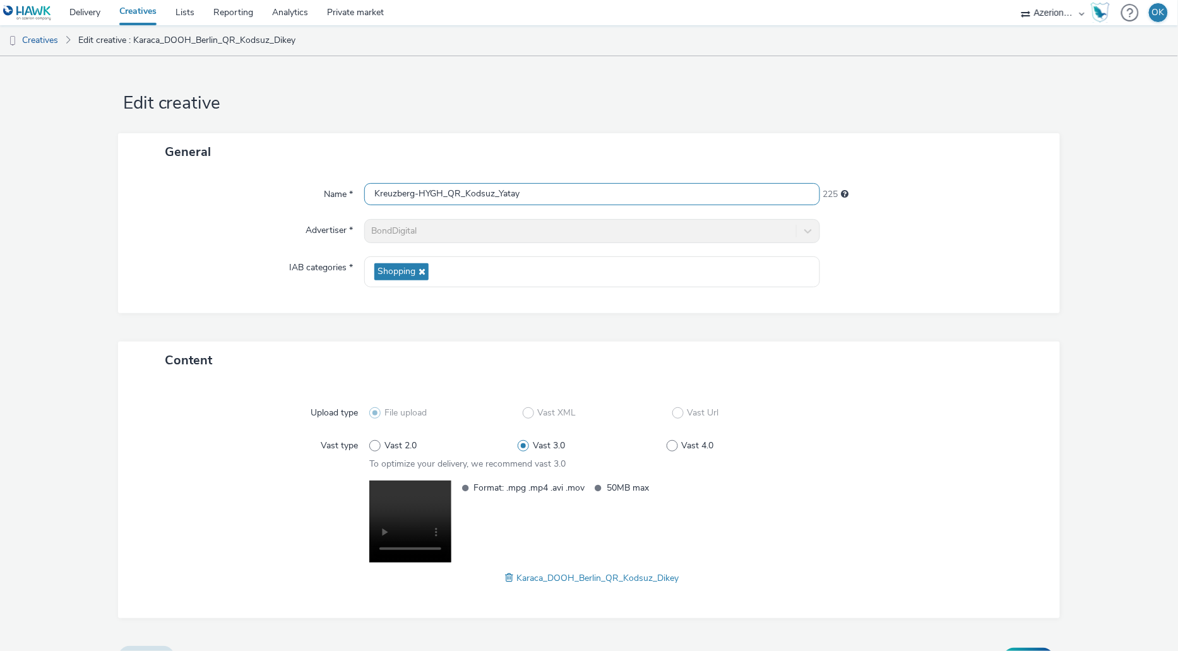
scroll to position [27, 0]
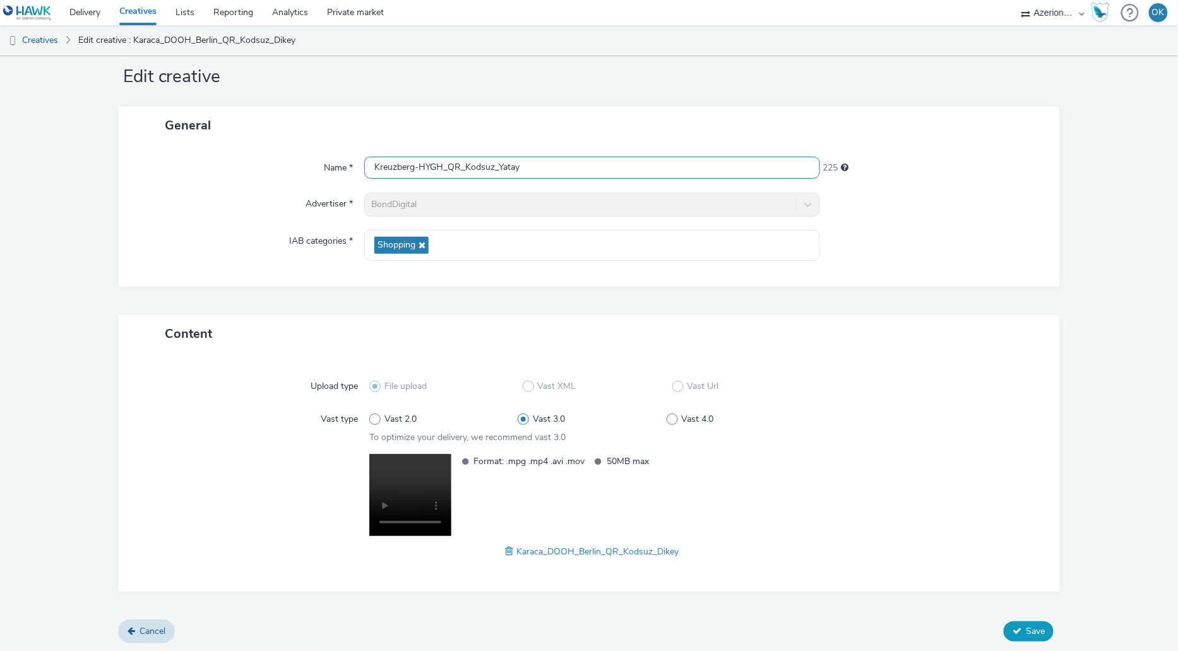
type input "Kreuzberg-HYGH_QR_Kodsuz_Yatay"
click at [857, 528] on button "Save" at bounding box center [1028, 631] width 50 height 20
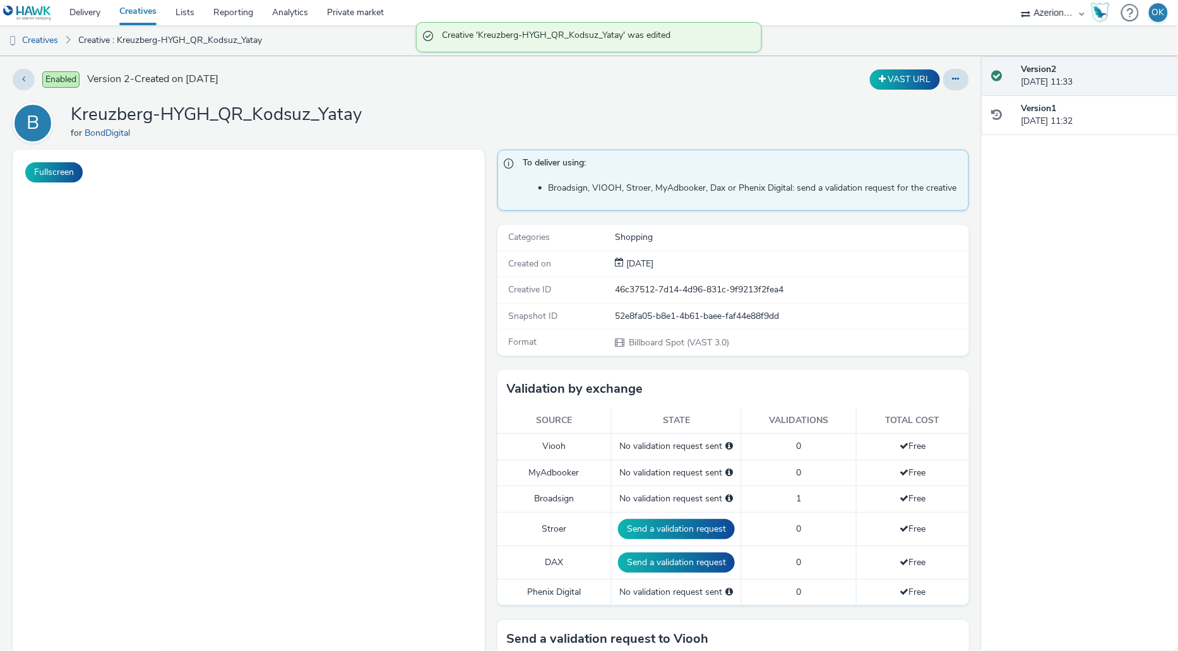
click at [151, 12] on link "Creatives" at bounding box center [138, 12] width 56 height 25
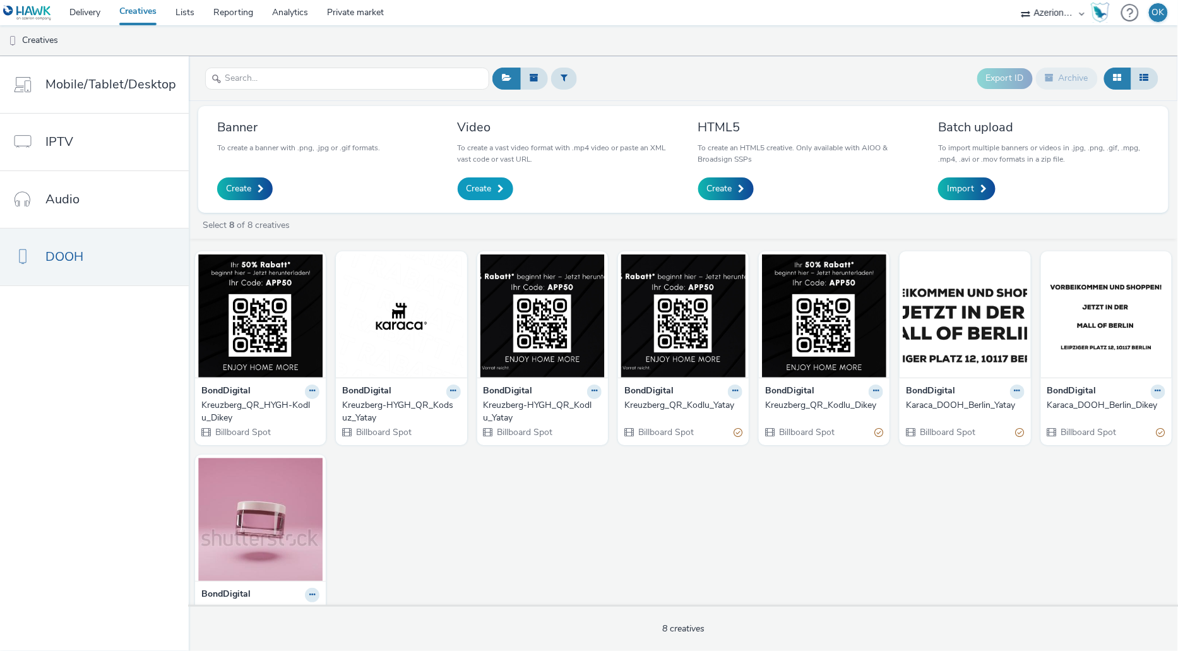
click at [473, 182] on span "Create" at bounding box center [478, 188] width 25 height 13
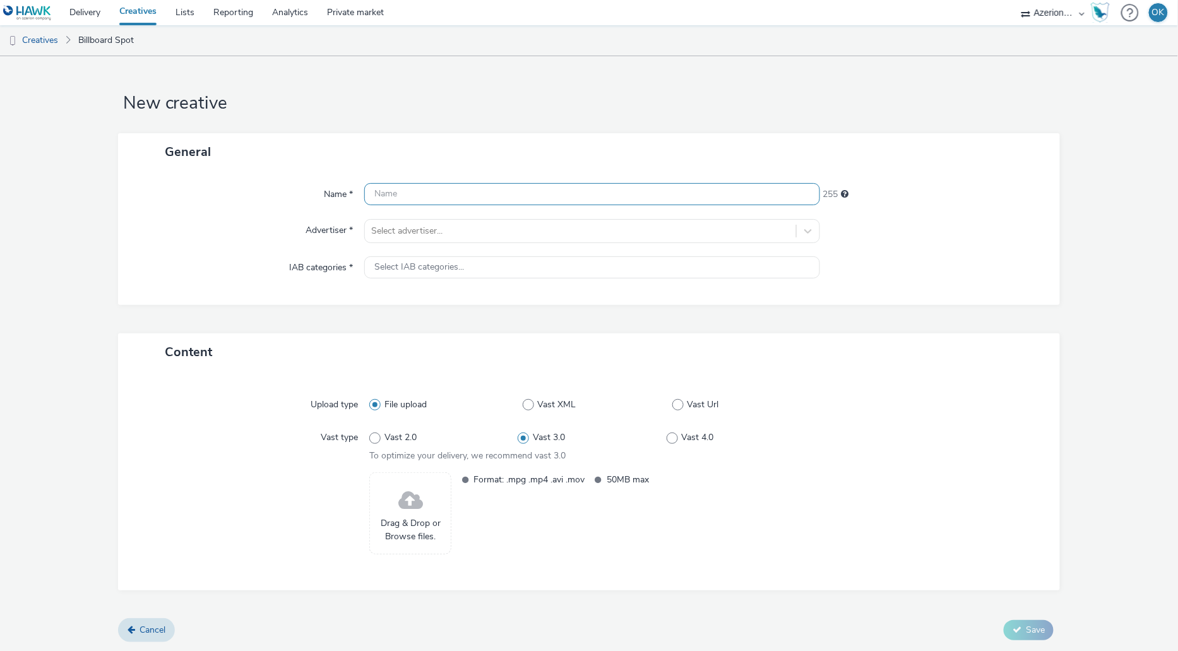
click at [446, 204] on input "text" at bounding box center [591, 194] width 455 height 22
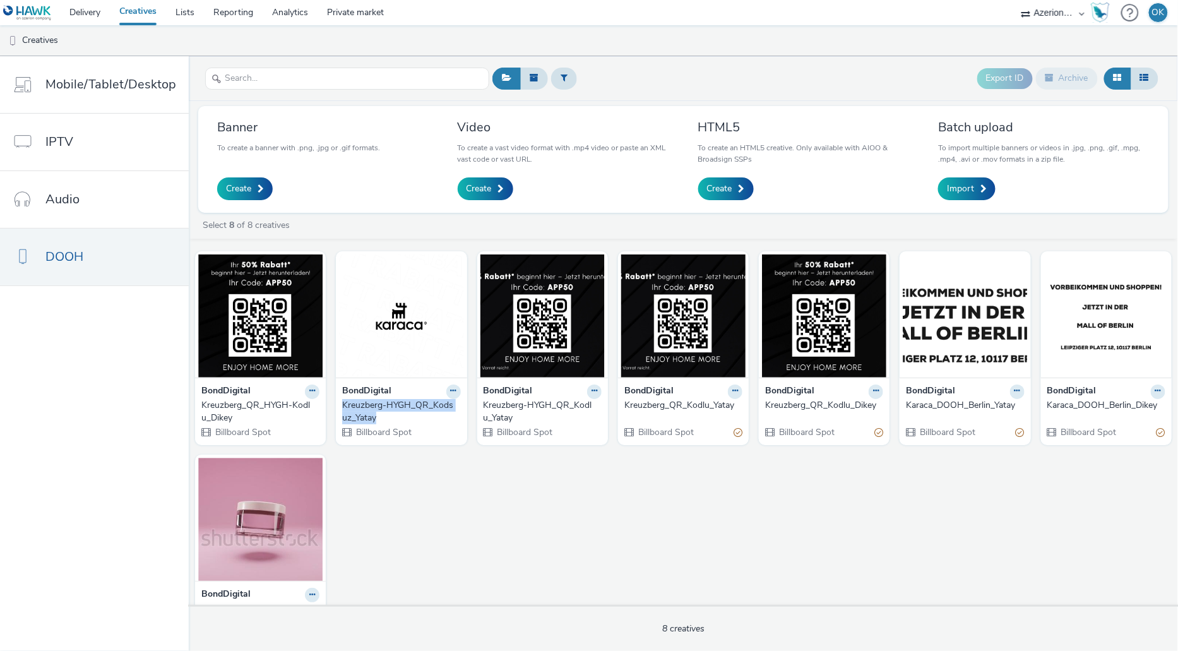
drag, startPoint x: 332, startPoint y: 400, endPoint x: 377, endPoint y: 414, distance: 47.5
click at [377, 414] on div "BondDigital Kreuzberg_QR_HYGH-Kodlu_Dikey Billboard Spot BondDigital Kreuzberg-…" at bounding box center [683, 443] width 989 height 396
copy div "Kreuzberg-HYGH_QR_Kodsuz_Yatay"
click at [109, 266] on link "DOOH" at bounding box center [94, 256] width 189 height 57
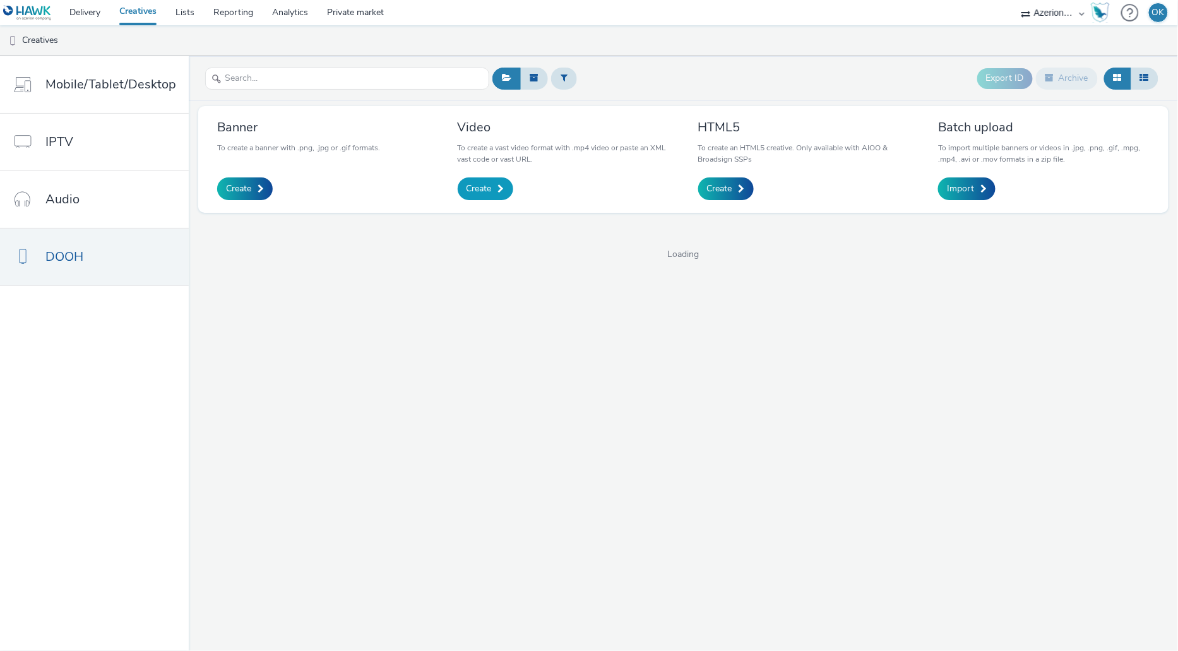
click at [468, 189] on span "Create" at bounding box center [478, 188] width 25 height 13
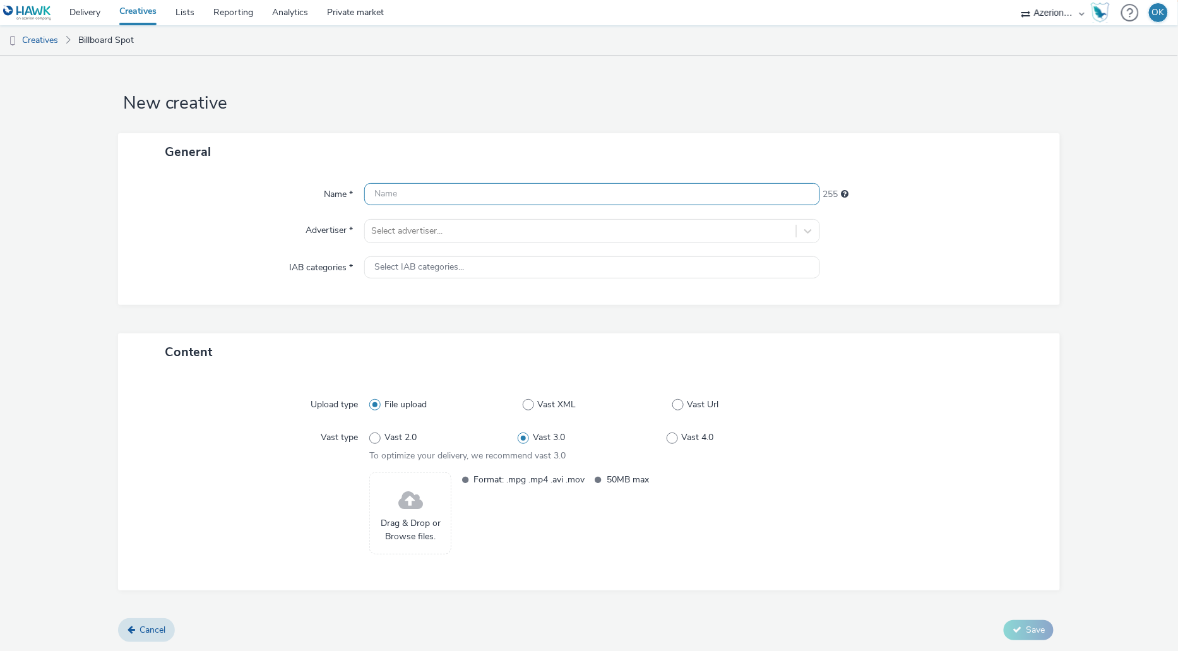
click at [435, 200] on input "text" at bounding box center [591, 194] width 455 height 22
paste input "Kreuzberg-HYGH_QR_Kodsuz_Yatay"
type input "Kreuzberg-HYGH_QR_Kodsuz_"
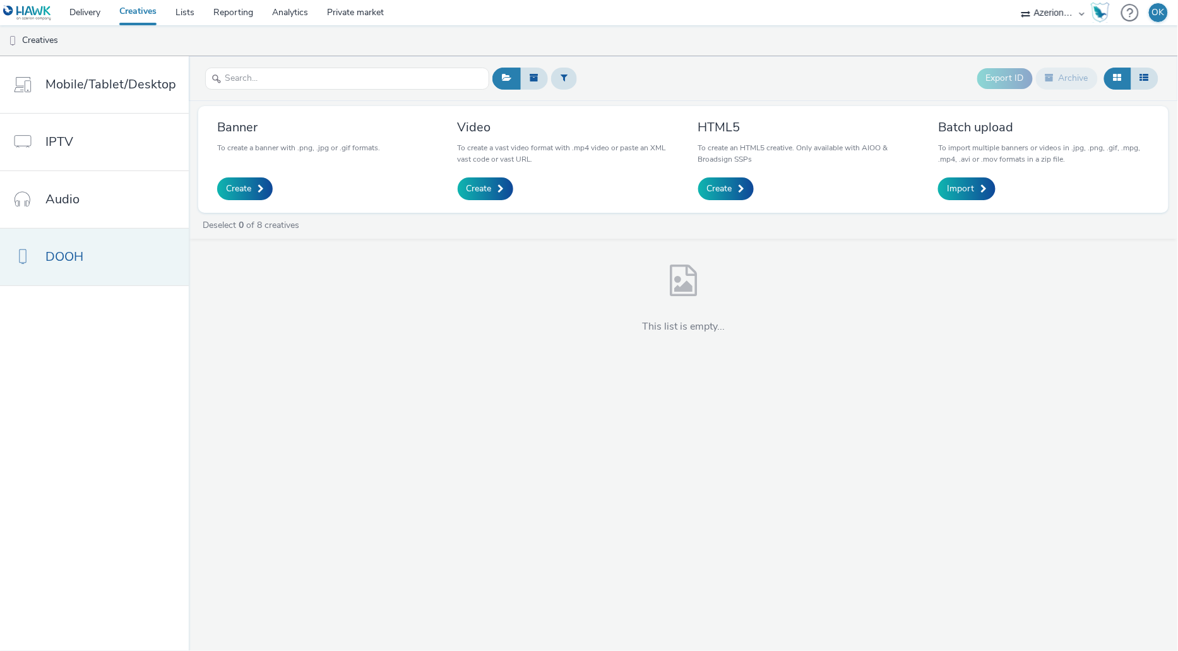
click at [99, 254] on link "DOOH" at bounding box center [94, 256] width 189 height 57
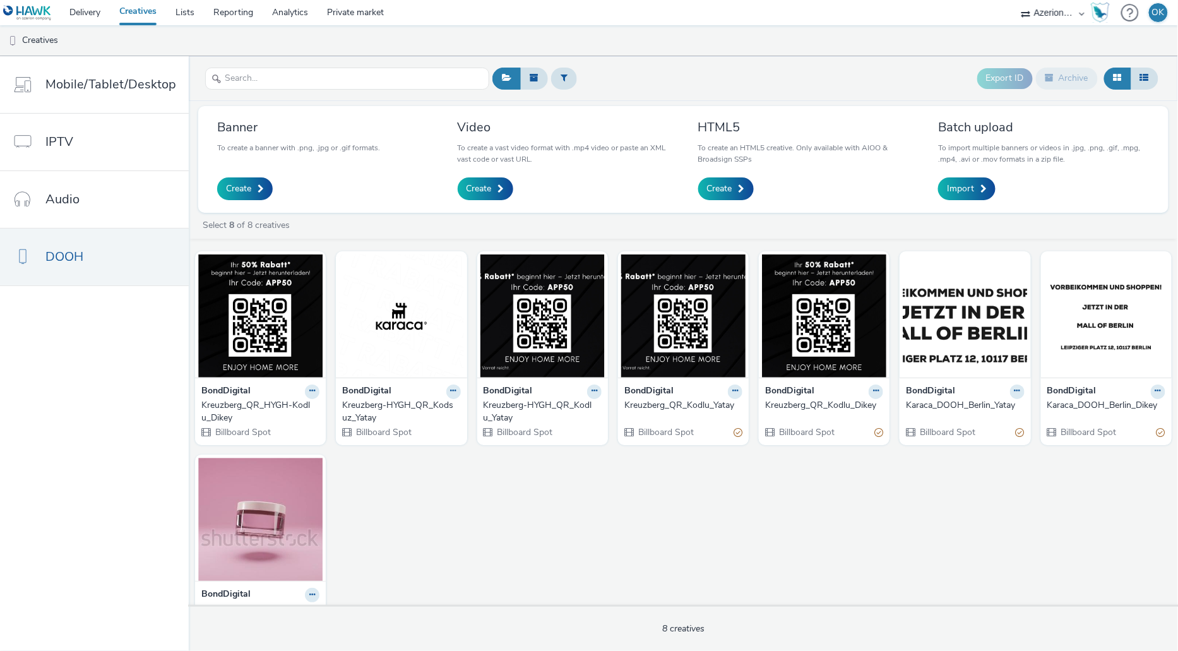
click at [368, 404] on div "Kreuzberg-HYGH_QR_Kodsuz_Yatay" at bounding box center [398, 412] width 113 height 26
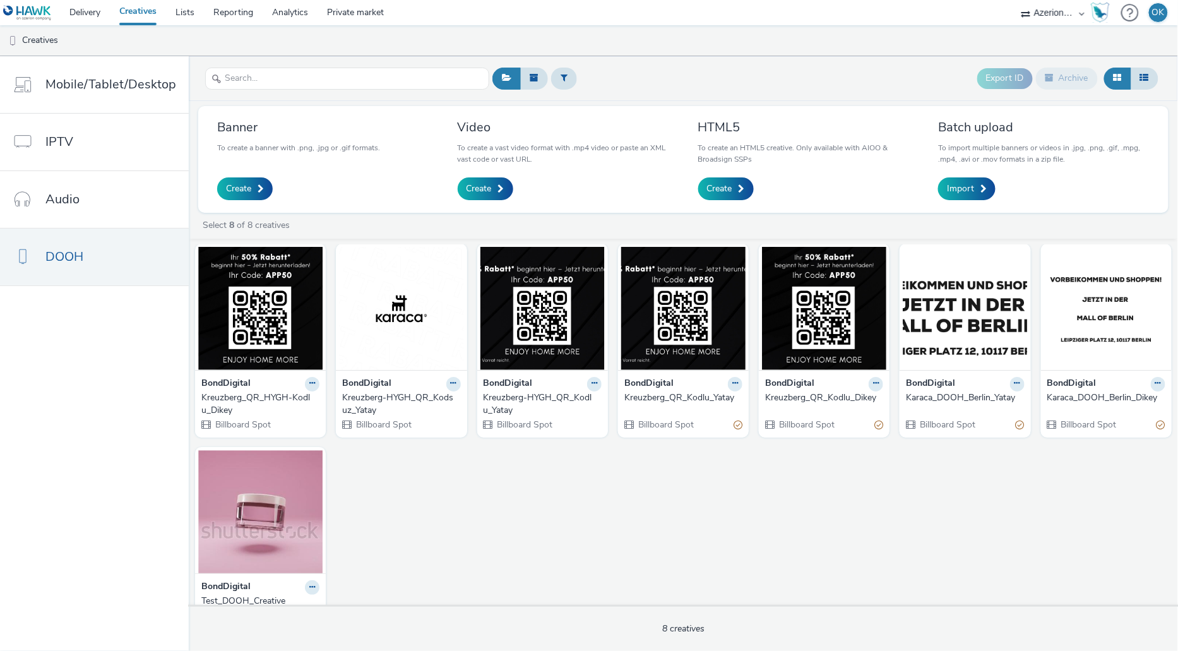
click at [452, 391] on div "Kreuzberg-HYGH_QR_Kodsuz_Yatay" at bounding box center [398, 404] width 113 height 26
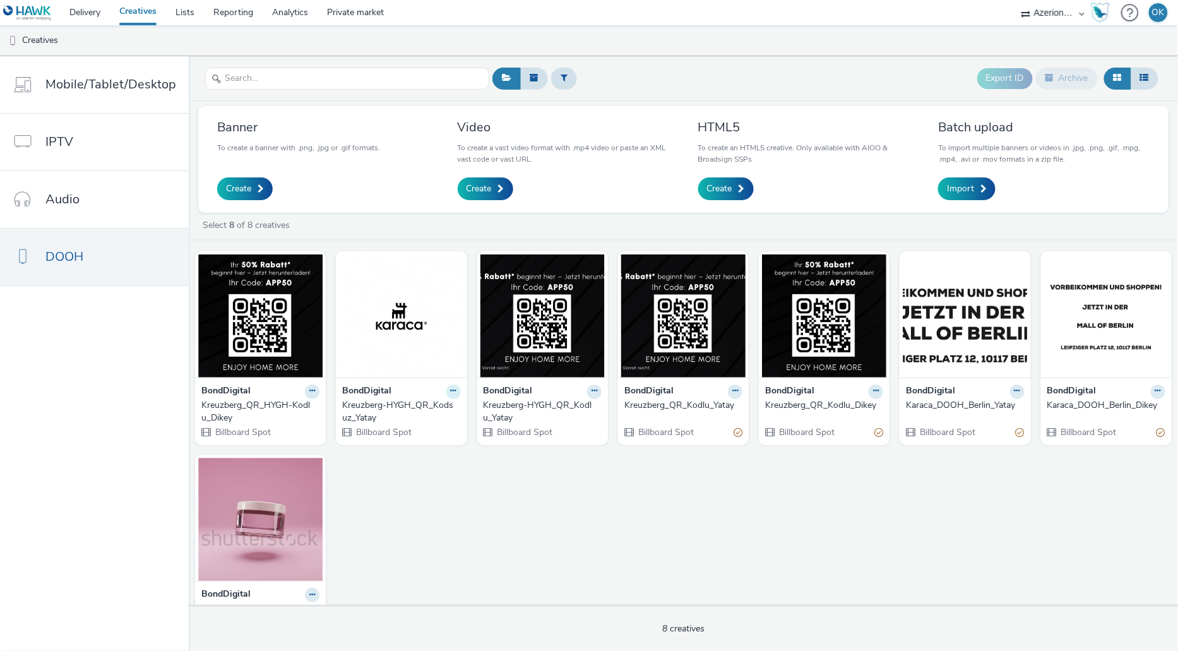
click at [451, 391] on icon at bounding box center [454, 391] width 6 height 8
click at [412, 417] on link "Edit" at bounding box center [413, 413] width 95 height 25
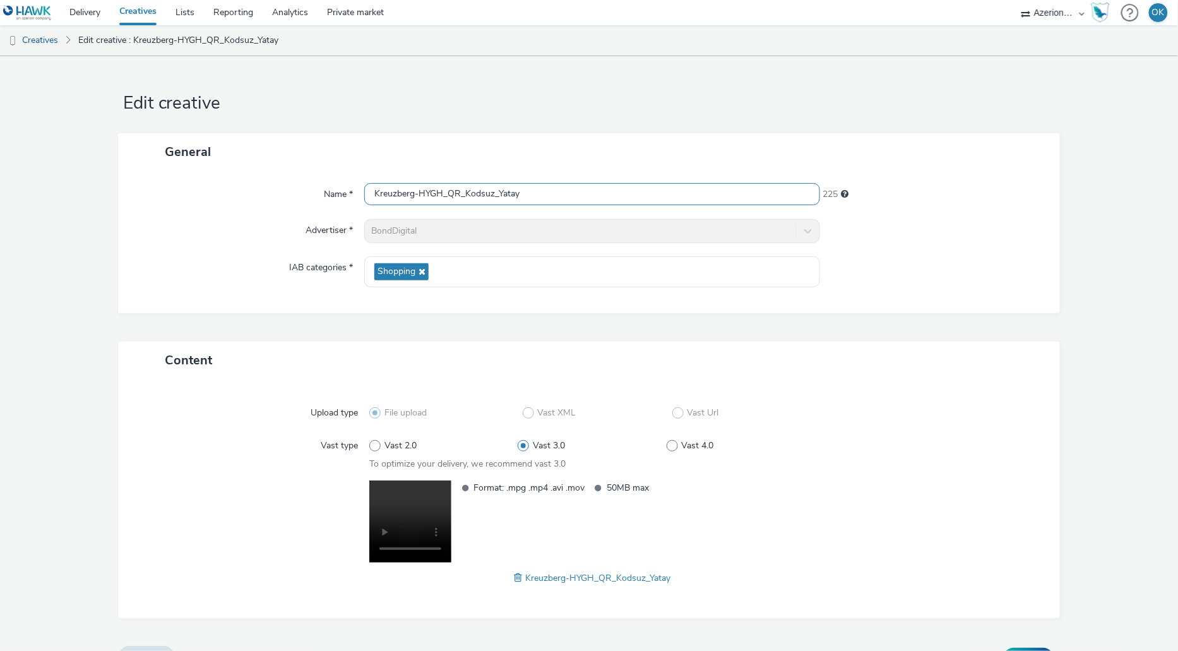
scroll to position [1, 0]
drag, startPoint x: 497, startPoint y: 196, endPoint x: 557, endPoint y: 199, distance: 60.7
click at [557, 199] on input "Kreuzberg-HYGH_QR_Kodsuz_Yatay" at bounding box center [591, 194] width 455 height 22
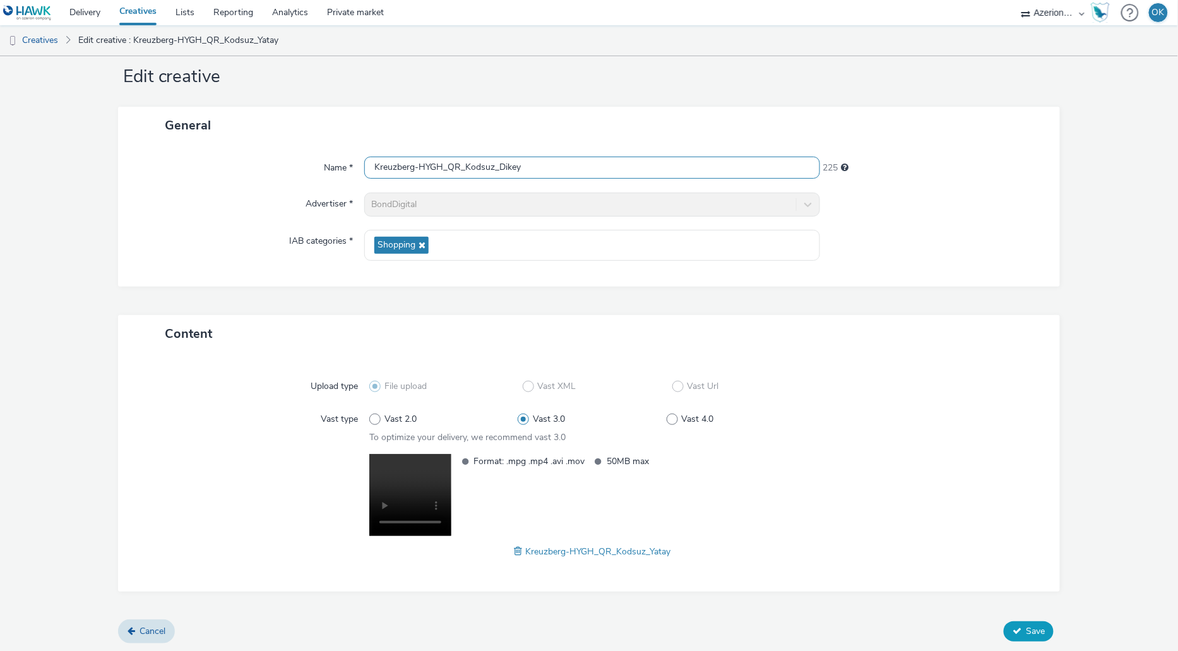
type input "Kreuzberg-HYGH_QR_Kodsuz_Dikey"
click at [857, 528] on icon at bounding box center [1016, 630] width 9 height 9
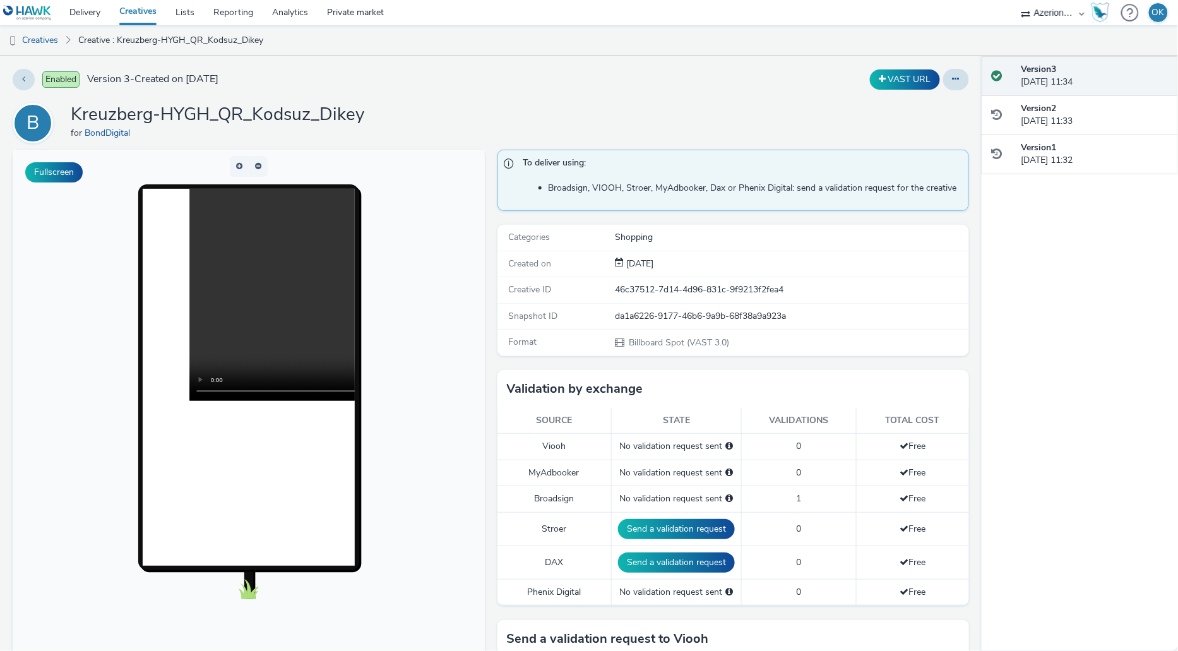
click at [131, 16] on link "Creatives" at bounding box center [138, 12] width 56 height 25
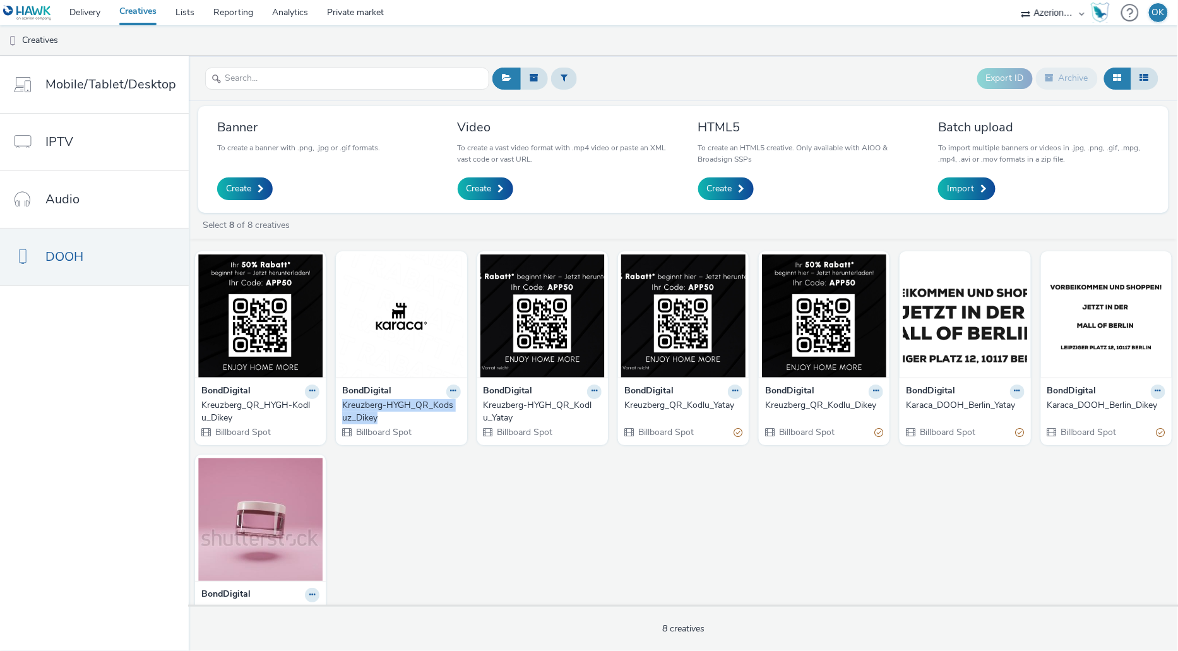
drag, startPoint x: 337, startPoint y: 403, endPoint x: 385, endPoint y: 413, distance: 49.2
click at [385, 413] on div "BondDigital Kreuzberg-HYGH_QR_Kodsuz_Dikey Billboard Spot" at bounding box center [401, 411] width 131 height 68
copy div "Kreuzberg-HYGH_QR_Kodsuz_Dikey"
click at [497, 194] on link "Create" at bounding box center [486, 188] width 56 height 23
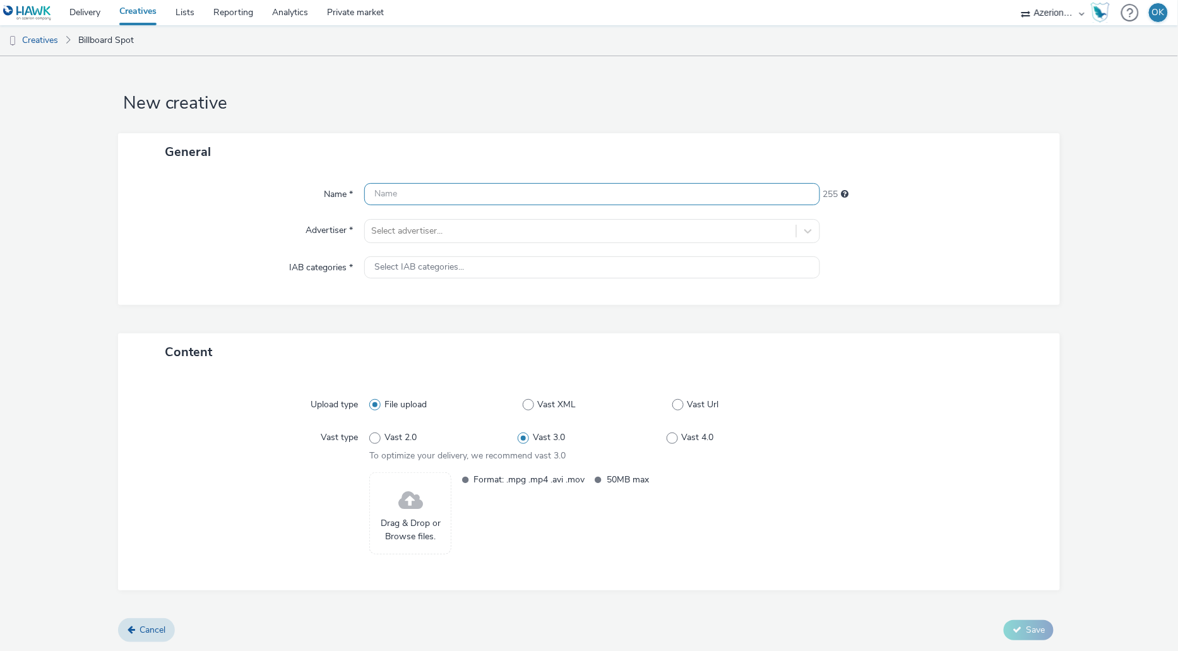
click at [459, 194] on input "text" at bounding box center [591, 194] width 455 height 22
paste input "Kreuzberg-HYGH_QR_Kodsuz_Dikey"
drag, startPoint x: 506, startPoint y: 192, endPoint x: 648, endPoint y: 192, distance: 142.6
click at [648, 192] on input "Kreuzberg-HYGH_QR_Kodsuz_Dikey" at bounding box center [591, 194] width 455 height 22
type input "Kreuzberg-HYGH_QR_Kodsuz_Yatay"
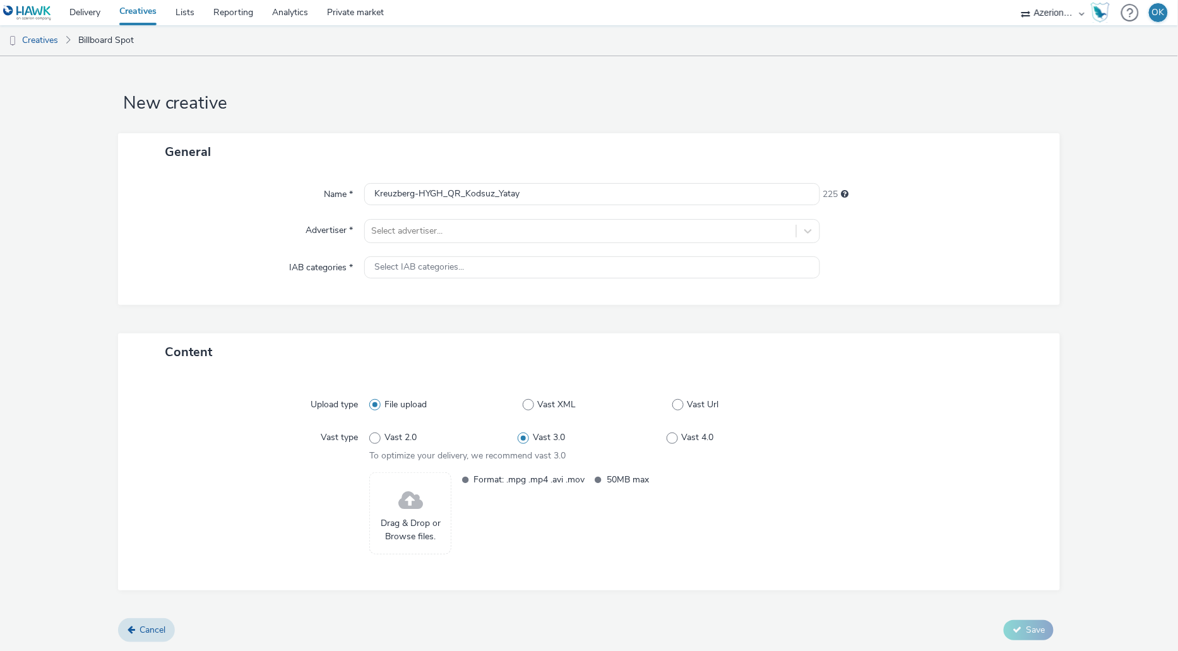
click at [456, 242] on div "Name * [PERSON_NAME]-HYGH_QR_Kodsuz_Yatay 225 Advertiser * Select advertiser...…" at bounding box center [589, 237] width 942 height 134
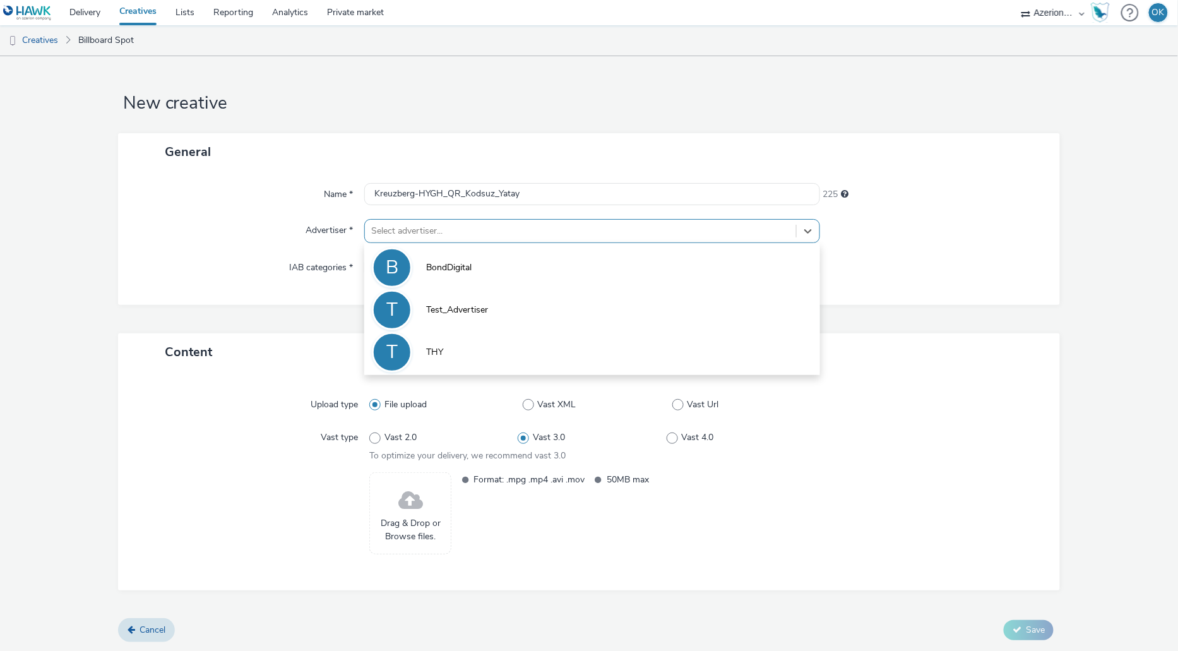
click at [444, 234] on div at bounding box center [580, 230] width 418 height 15
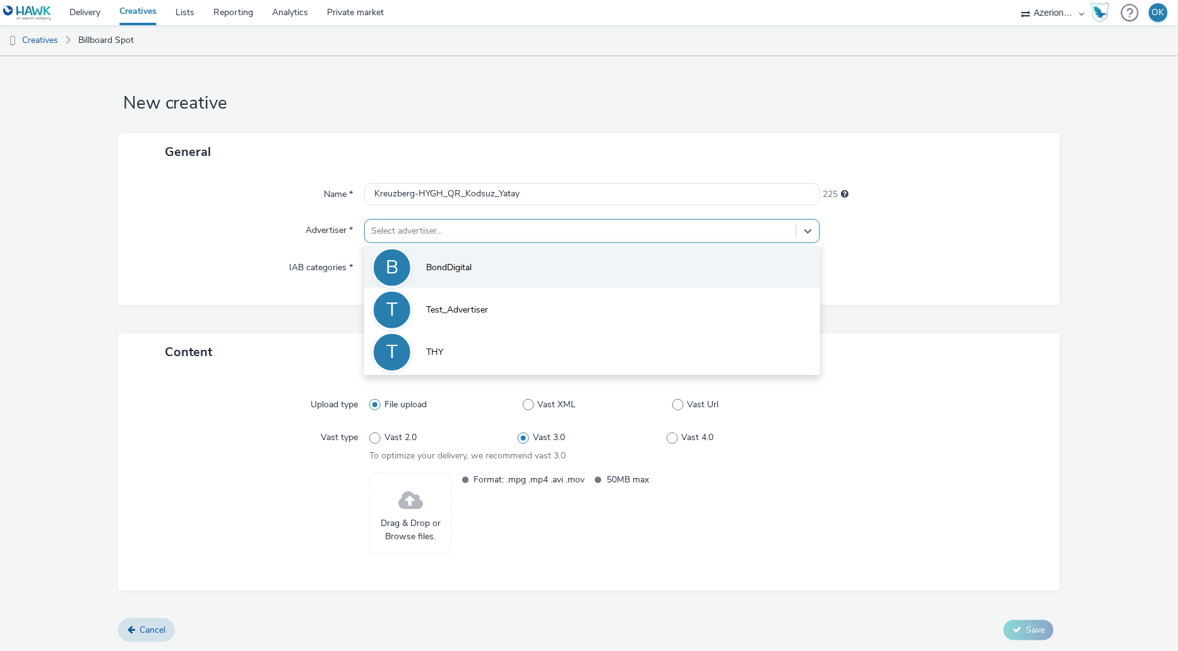
click at [433, 255] on li "B BondDigital" at bounding box center [591, 267] width 455 height 42
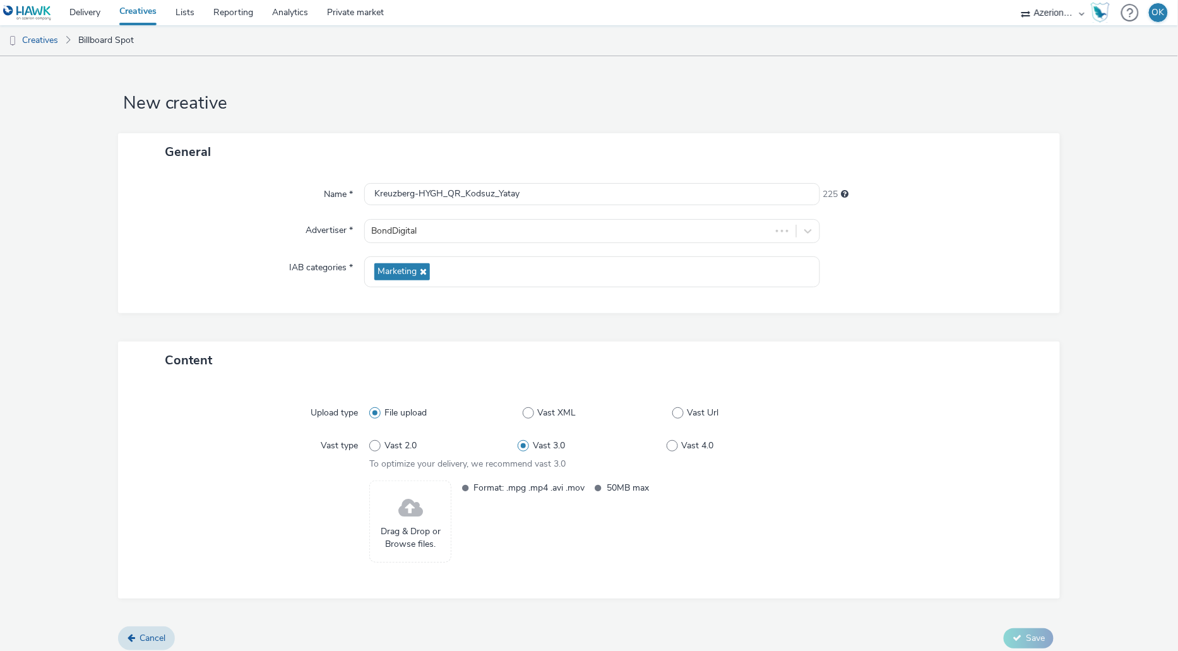
click at [258, 274] on div "IAB categories *" at bounding box center [248, 271] width 234 height 31
click at [421, 270] on icon at bounding box center [422, 271] width 10 height 9
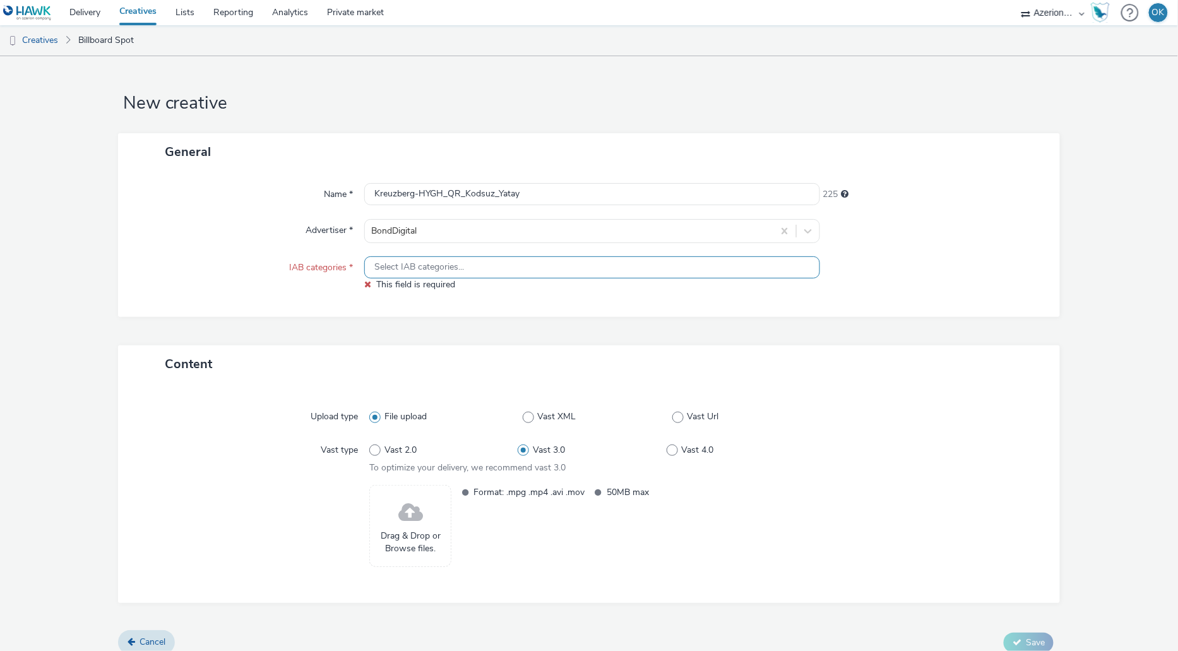
click at [421, 270] on span "Select IAB categories..." at bounding box center [419, 267] width 90 height 11
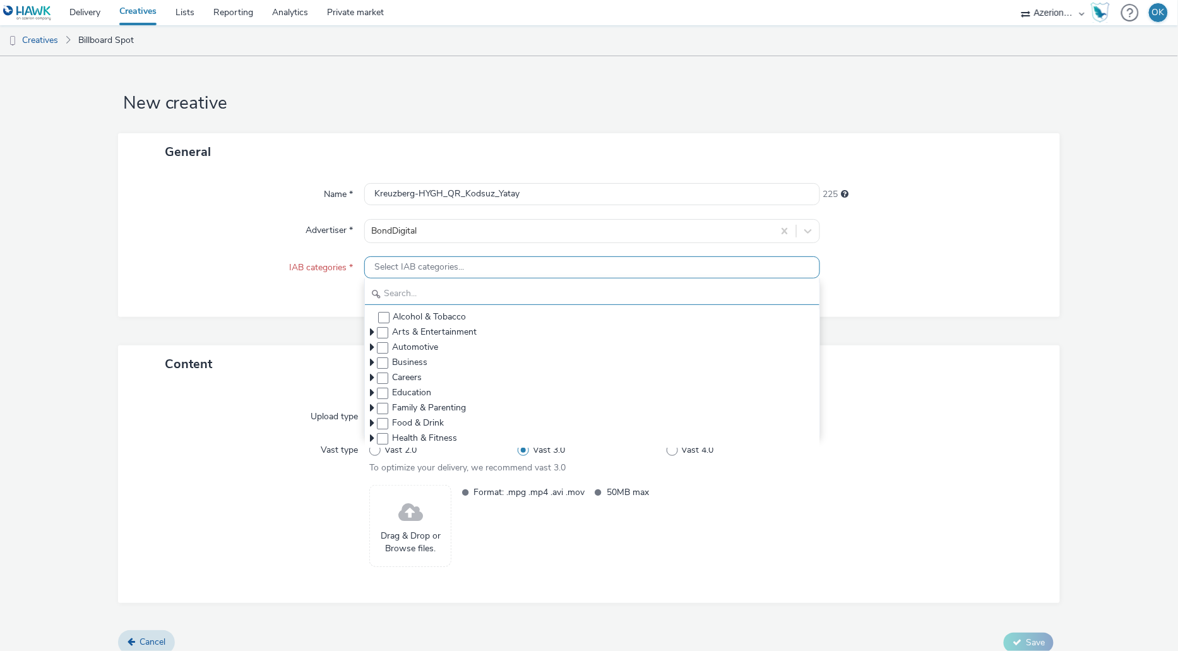
click at [418, 287] on input "text" at bounding box center [592, 294] width 454 height 22
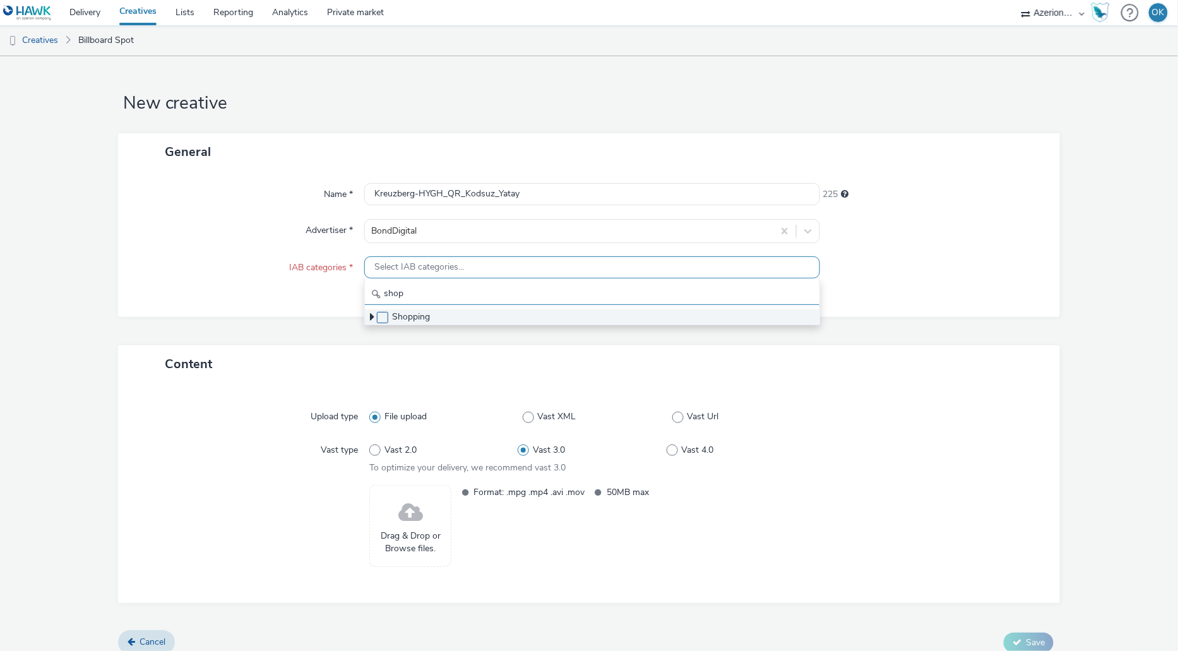
type input "shop"
click at [387, 318] on span at bounding box center [382, 317] width 11 height 11
checkbox input "true"
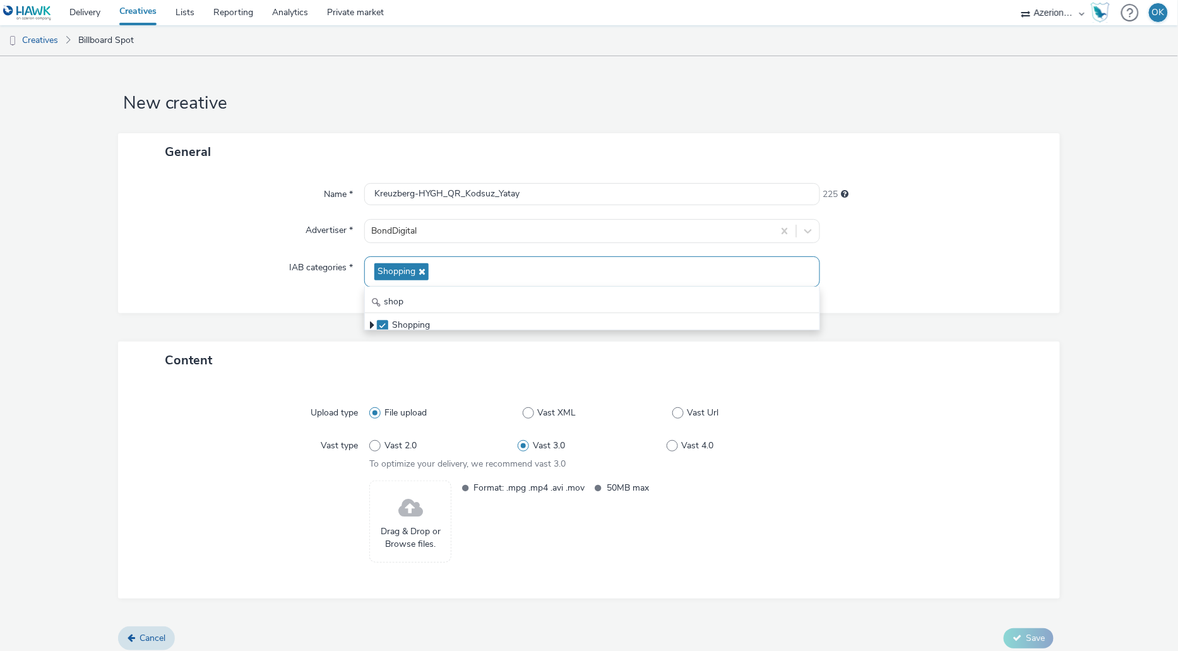
click at [295, 415] on div "Upload type" at bounding box center [255, 412] width 229 height 23
click at [420, 525] on span "Drag & Drop or Browse files." at bounding box center [410, 538] width 68 height 26
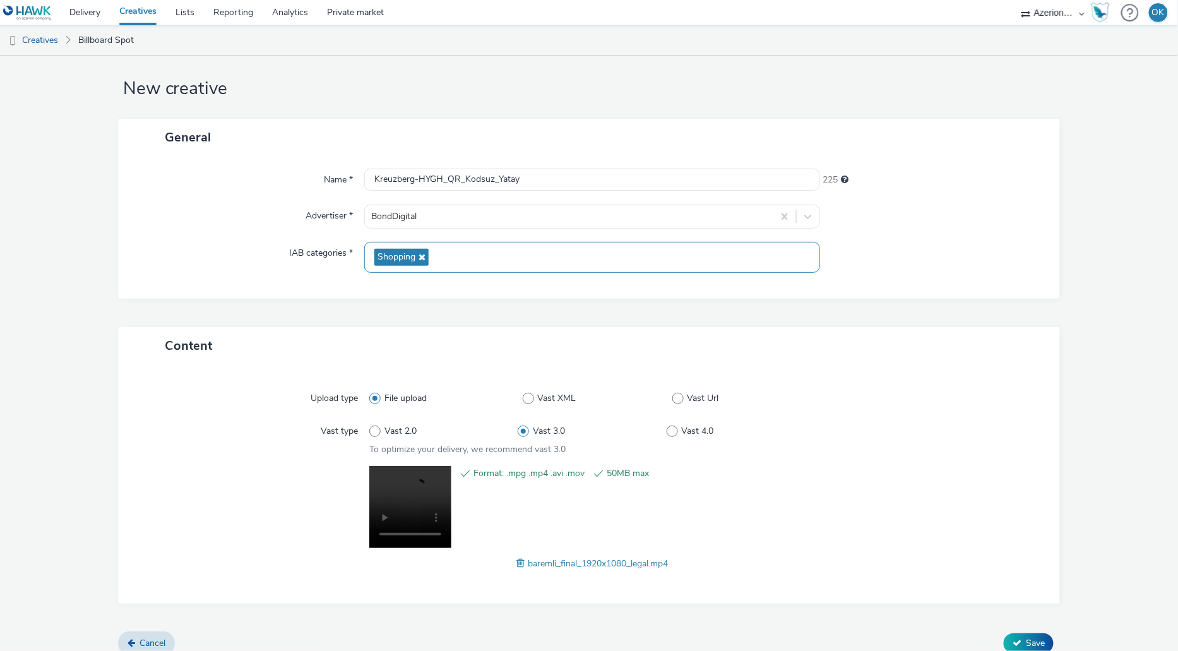
scroll to position [27, 0]
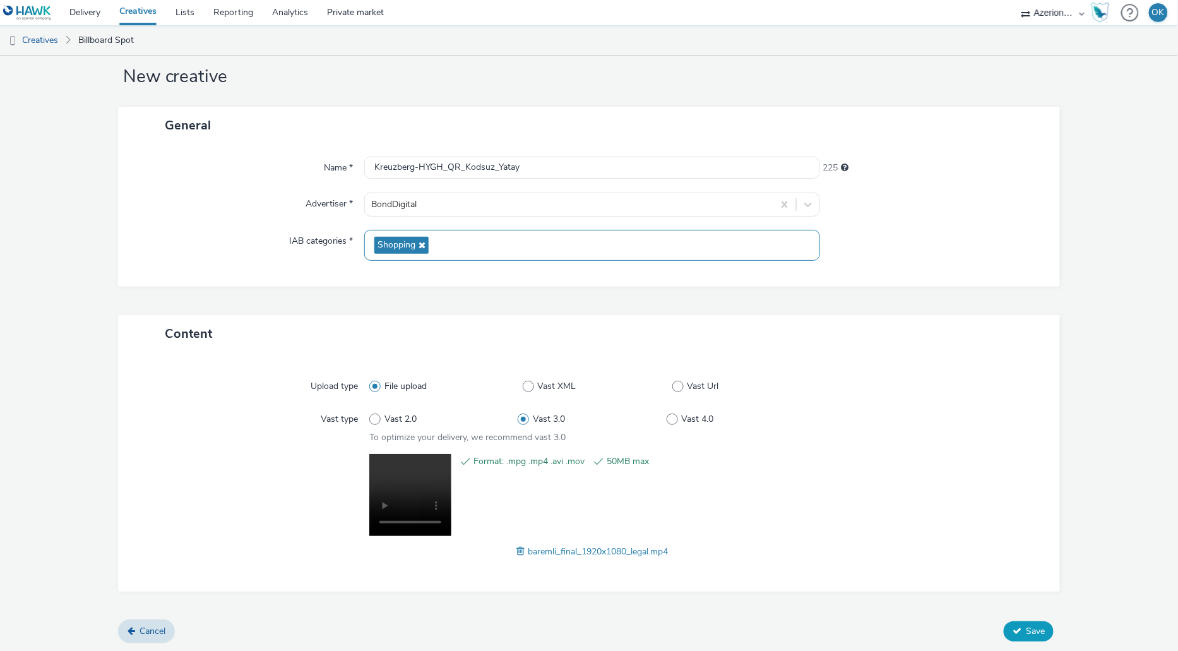
click at [857, 528] on button "Save" at bounding box center [1028, 631] width 50 height 20
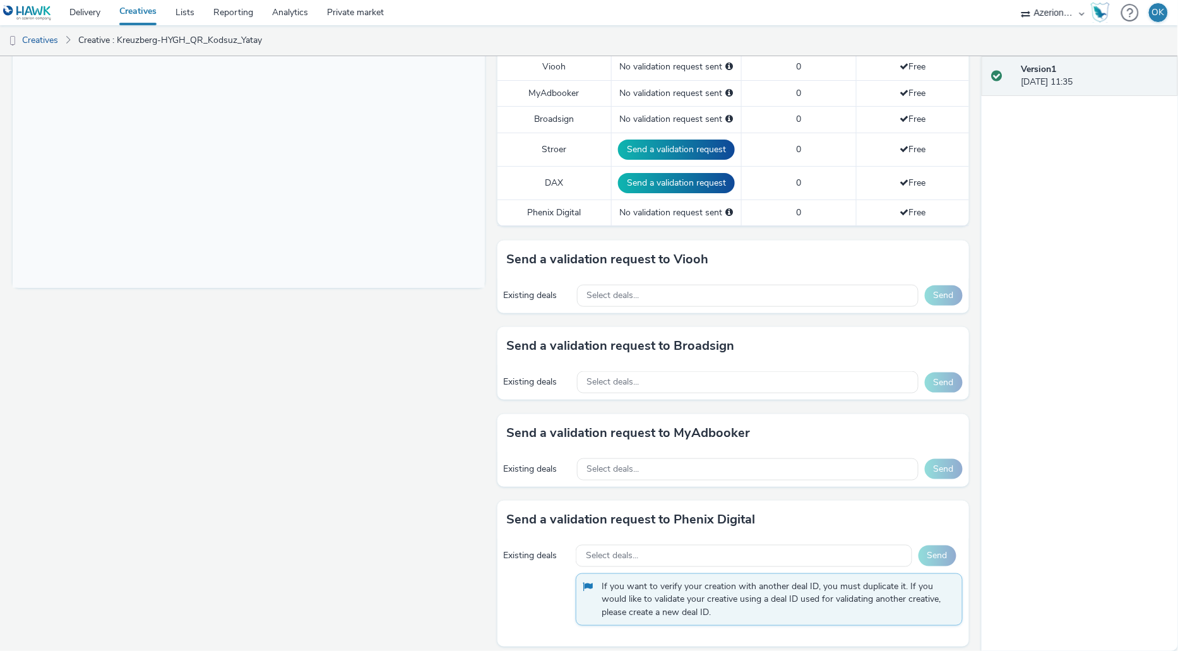
scroll to position [571, 0]
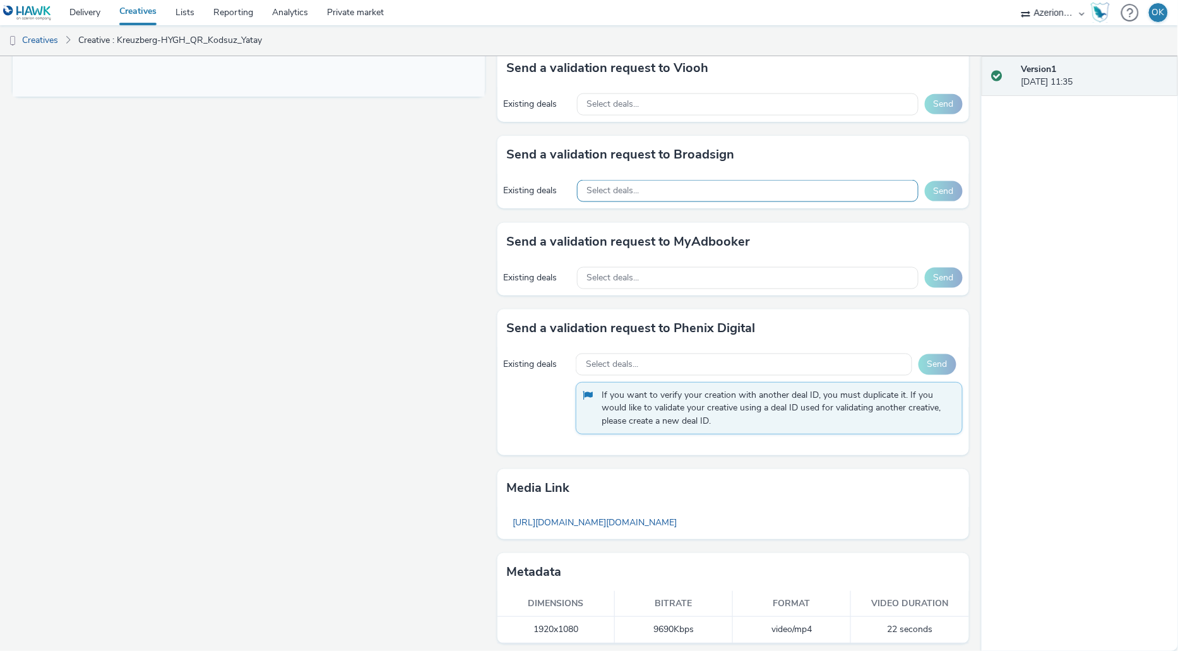
click at [622, 192] on div "Select deals..." at bounding box center [747, 191] width 341 height 22
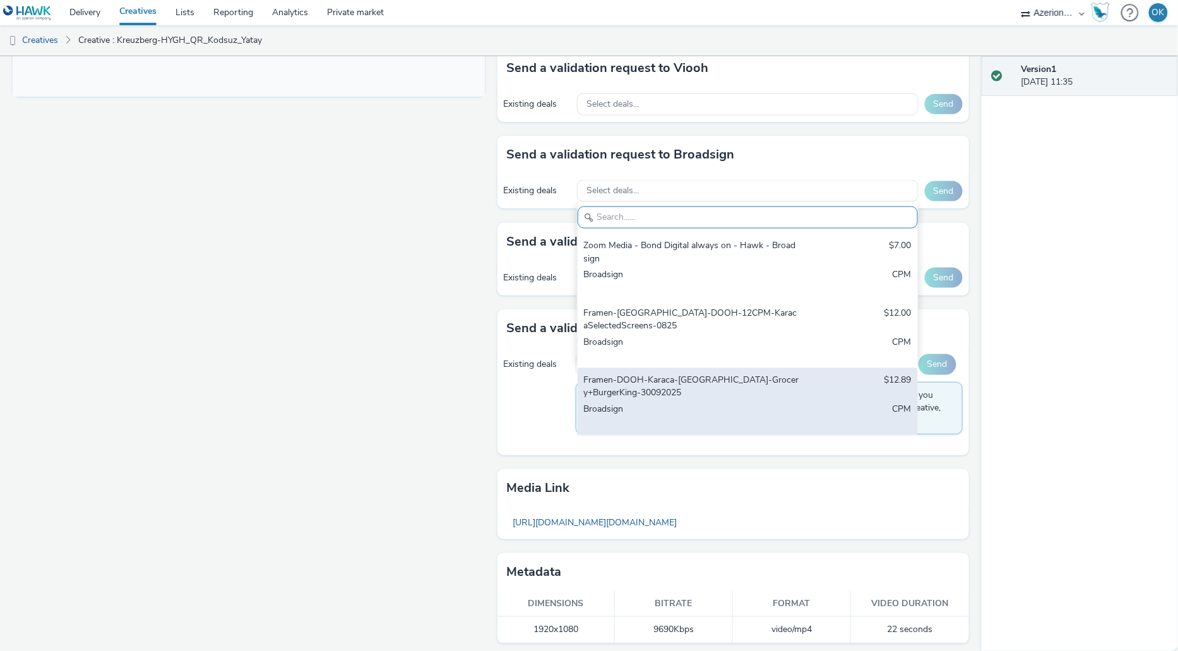
click at [795, 388] on div "Framen-DOOH-Karaca-[GEOGRAPHIC_DATA]-Grocery+BurgerKing-30092025" at bounding box center [692, 387] width 216 height 26
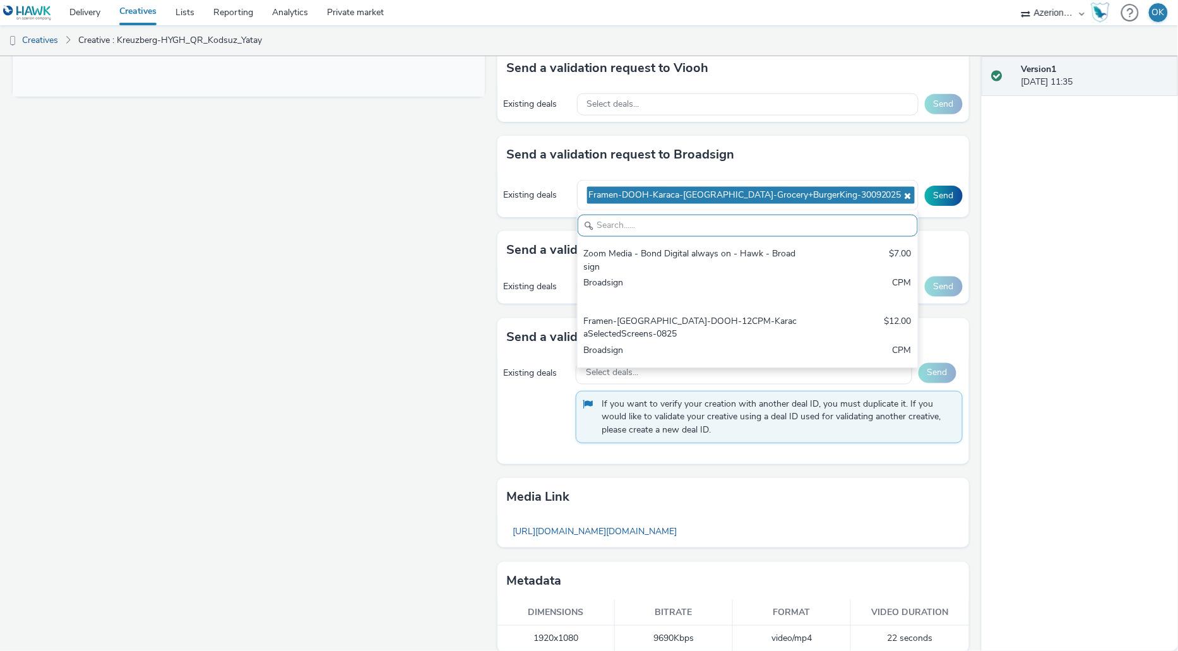
click at [857, 379] on div "Version 1 [DATE] 11:35" at bounding box center [1079, 353] width 196 height 595
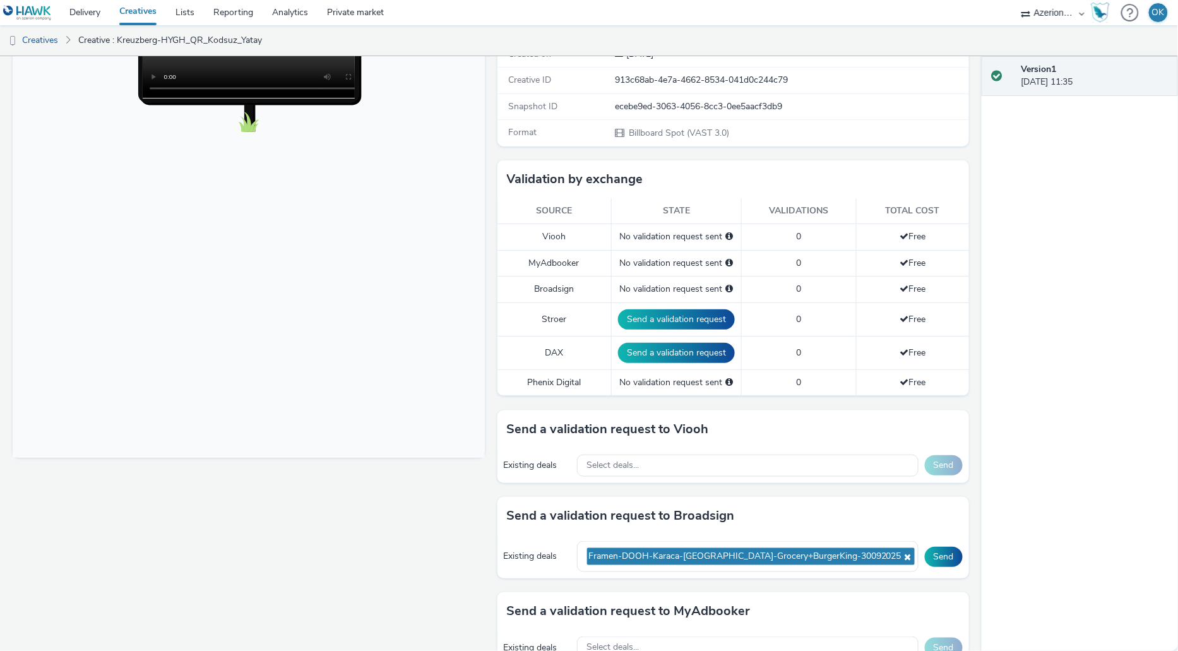
scroll to position [405, 0]
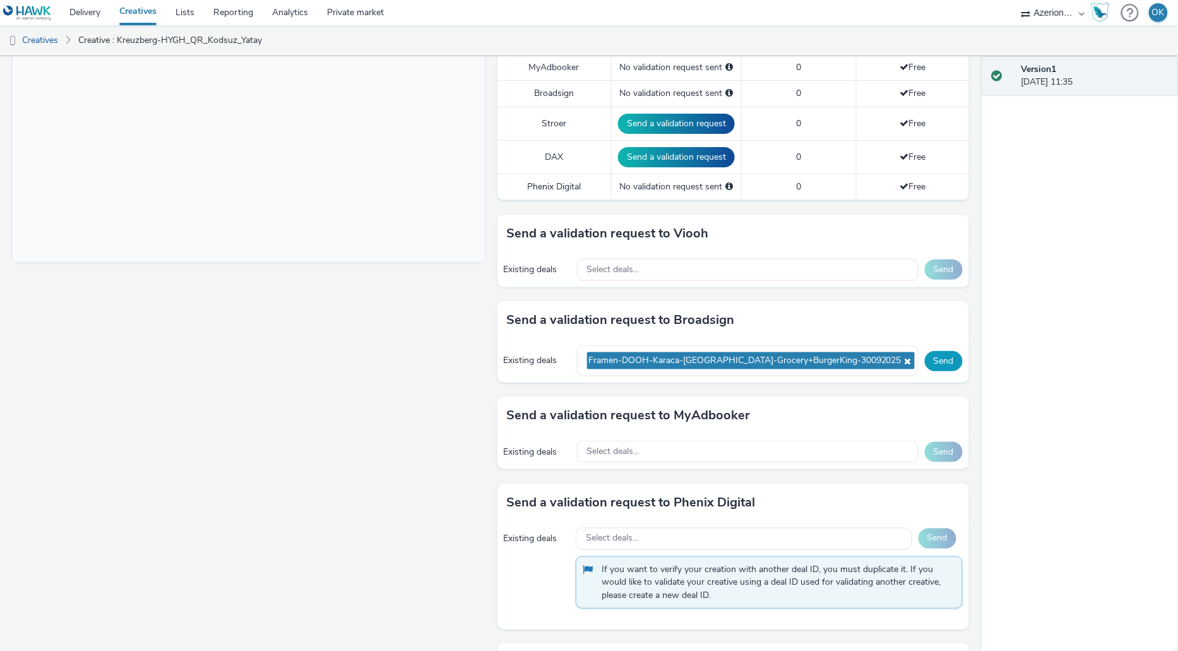
click at [857, 351] on button "Send" at bounding box center [944, 361] width 38 height 20
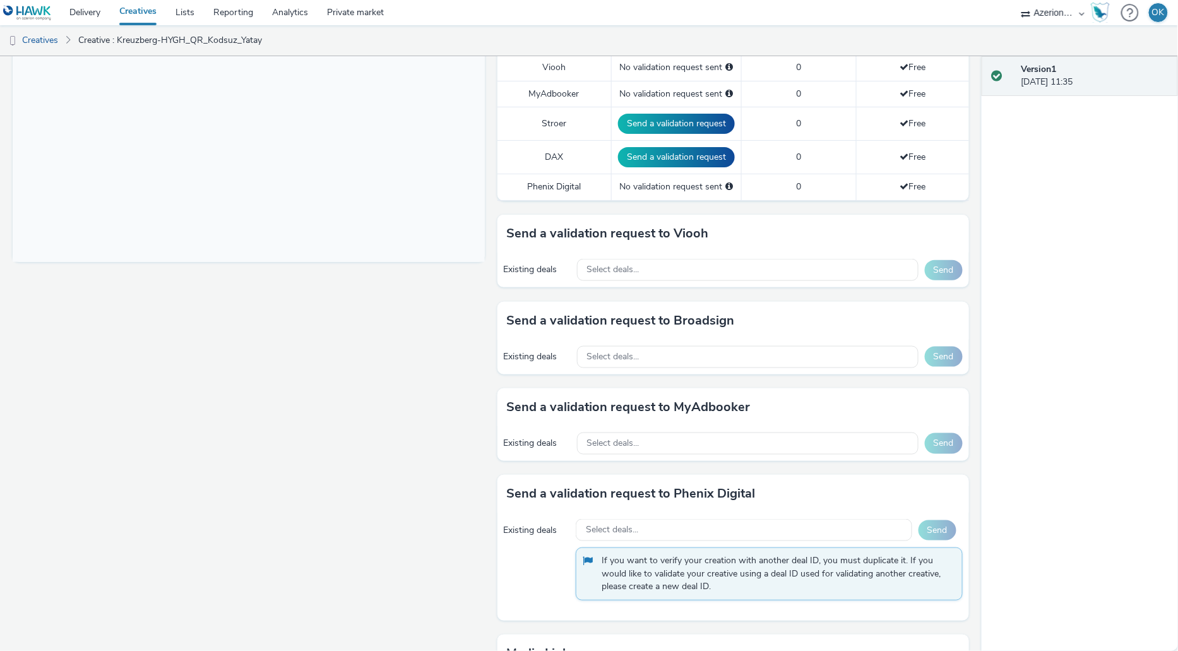
scroll to position [0, 0]
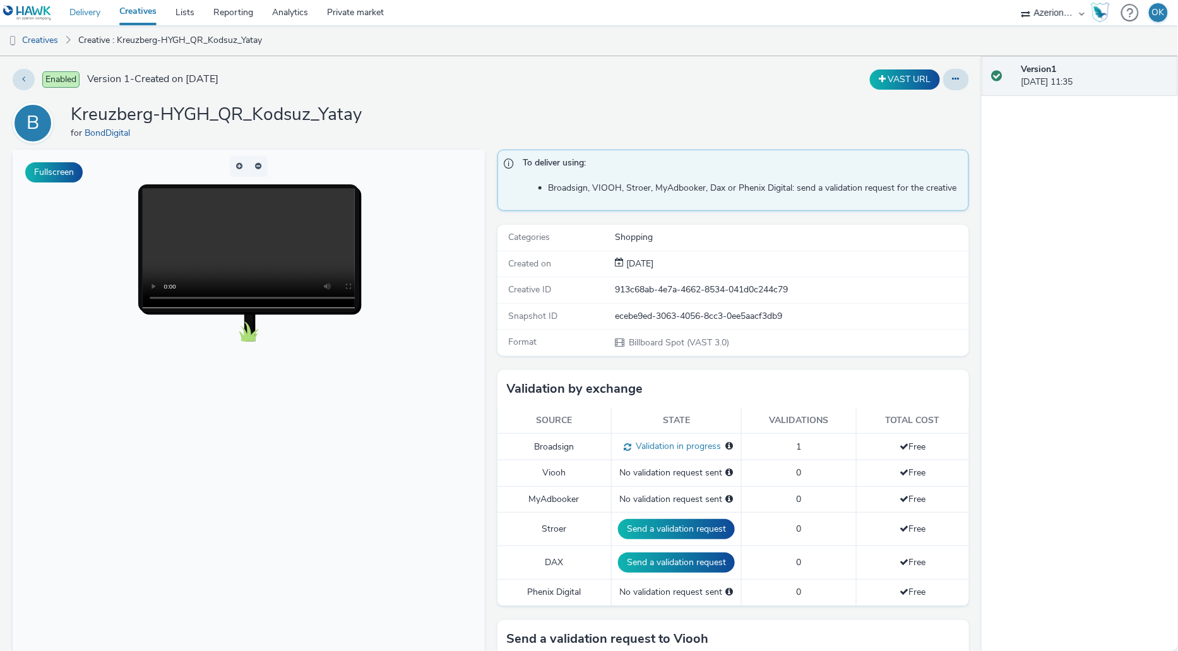
click at [88, 16] on link "Delivery" at bounding box center [85, 12] width 50 height 25
